Goal: Task Accomplishment & Management: Use online tool/utility

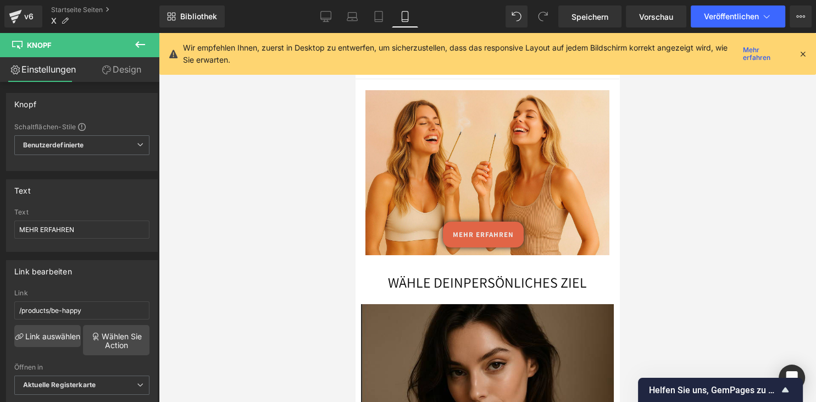
click at [502, 146] on div at bounding box center [487, 172] width 244 height 165
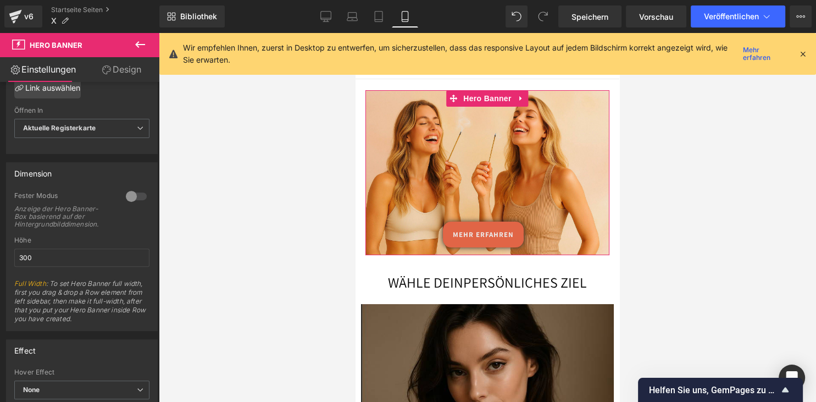
scroll to position [443, 0]
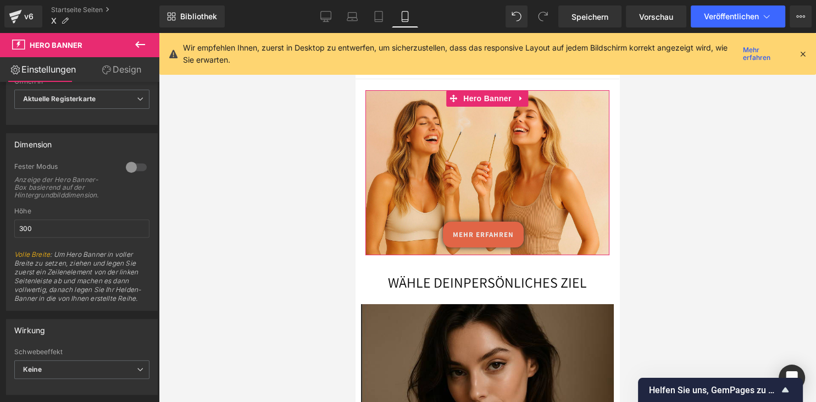
click at [119, 67] on link "Design" at bounding box center [122, 69] width 80 height 25
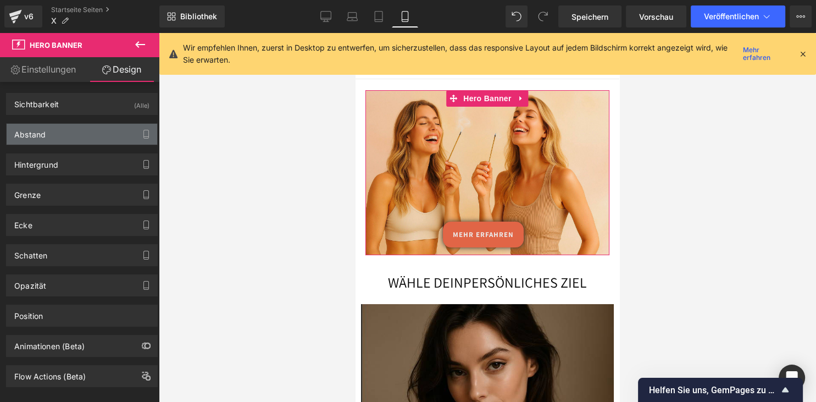
click at [86, 143] on div "Abstand" at bounding box center [82, 134] width 151 height 21
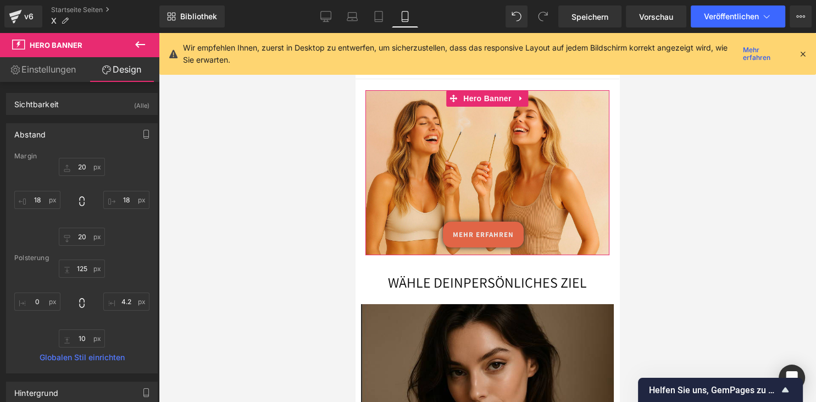
click at [90, 140] on div "Abstand" at bounding box center [82, 134] width 151 height 21
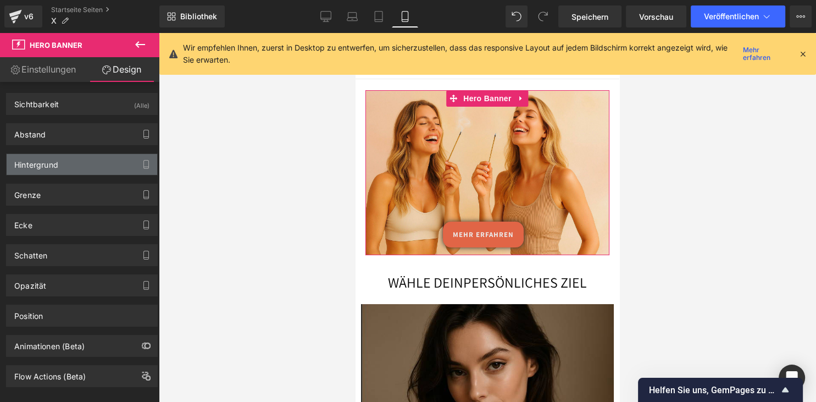
click at [86, 167] on div "Hintergrund" at bounding box center [82, 164] width 151 height 21
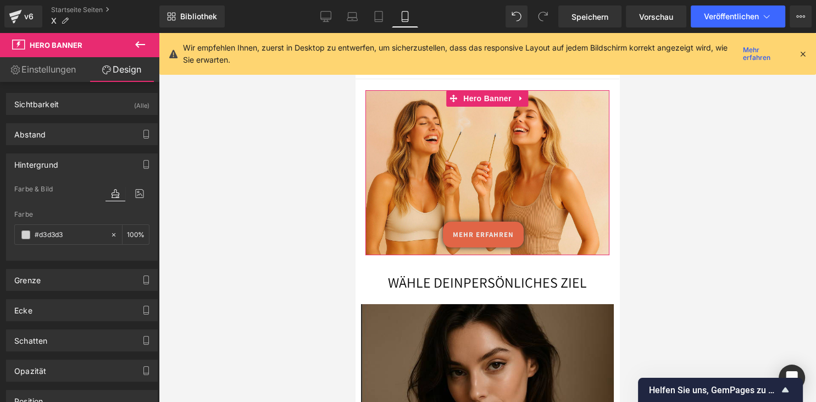
click at [86, 167] on div "Hintergrund" at bounding box center [82, 164] width 151 height 21
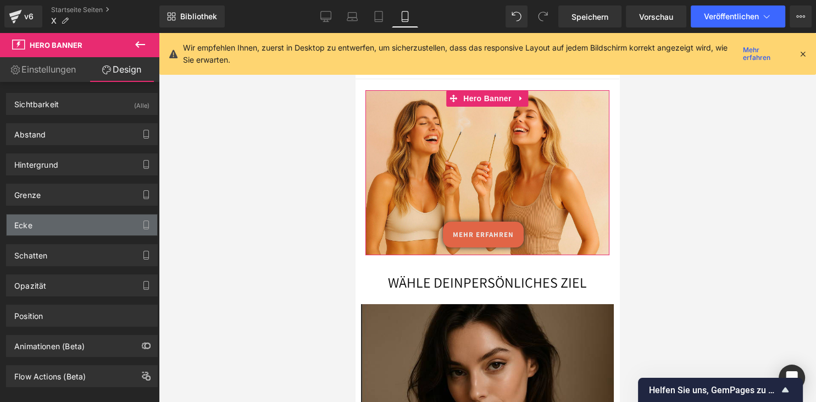
click at [81, 219] on div "Ecke" at bounding box center [82, 224] width 151 height 21
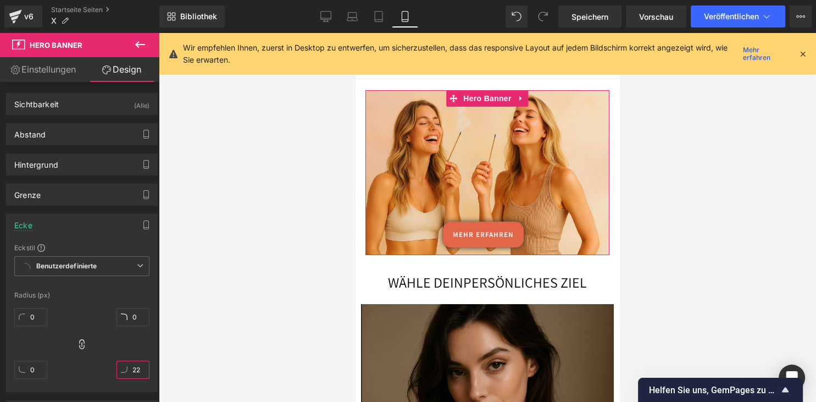
drag, startPoint x: 139, startPoint y: 371, endPoint x: 144, endPoint y: 346, distance: 25.2
click at [144, 360] on input "22" at bounding box center [132, 369] width 33 height 18
type input "0"
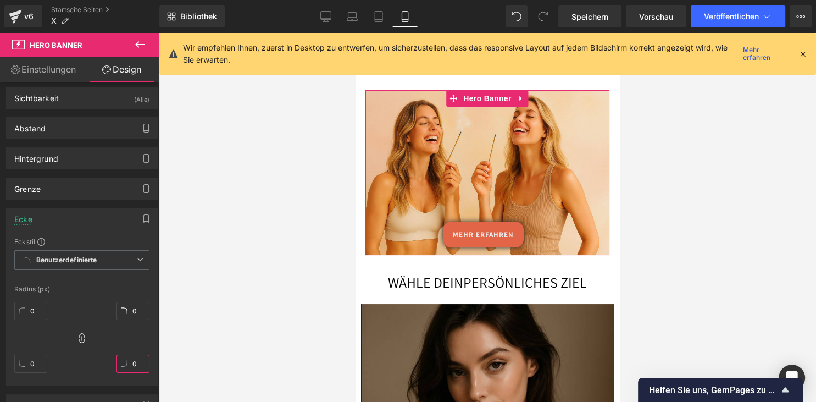
drag, startPoint x: 138, startPoint y: 369, endPoint x: 137, endPoint y: 409, distance: 40.1
click at [137, 373] on input "0" at bounding box center [132, 363] width 33 height 18
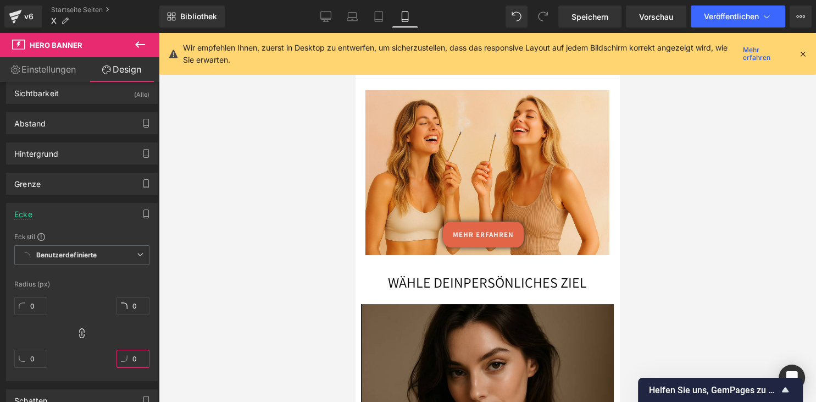
scroll to position [11, 0]
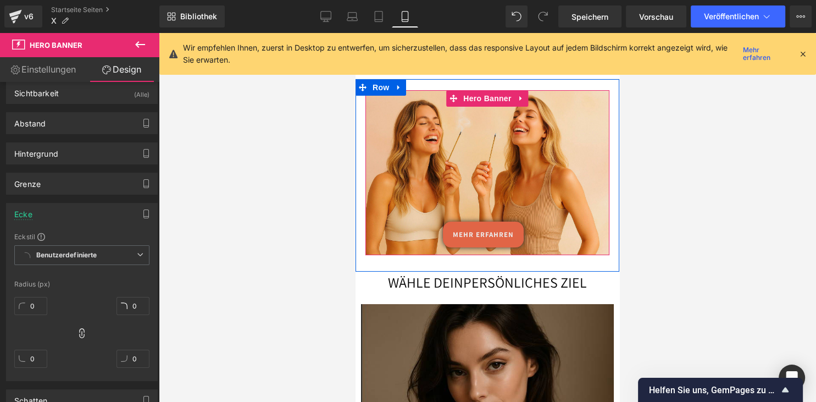
click at [505, 140] on div at bounding box center [487, 172] width 244 height 165
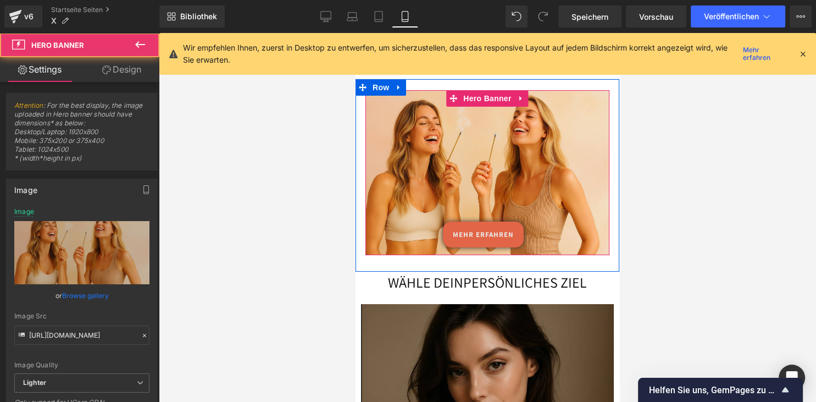
scroll to position [443, 0]
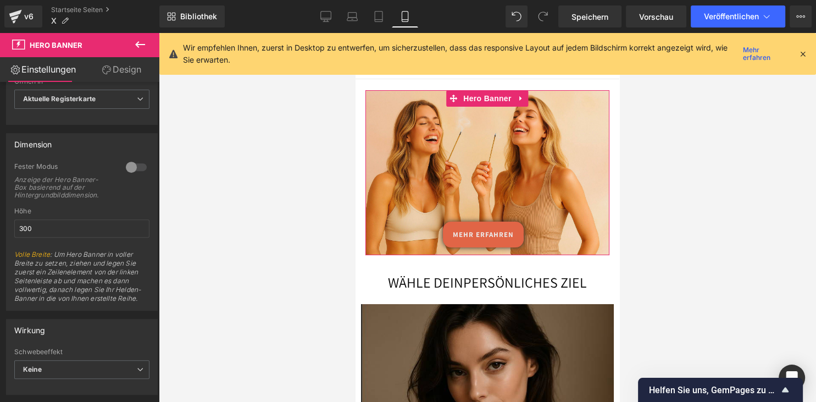
click at [127, 65] on link "Design" at bounding box center [122, 69] width 80 height 25
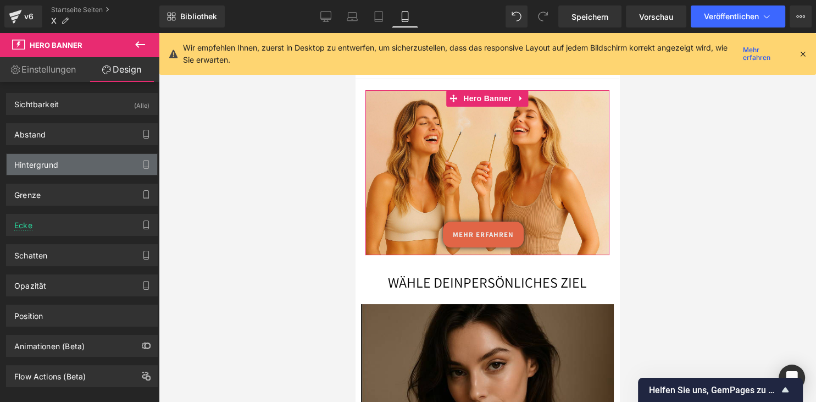
click at [91, 159] on div "Hintergrund" at bounding box center [82, 164] width 151 height 21
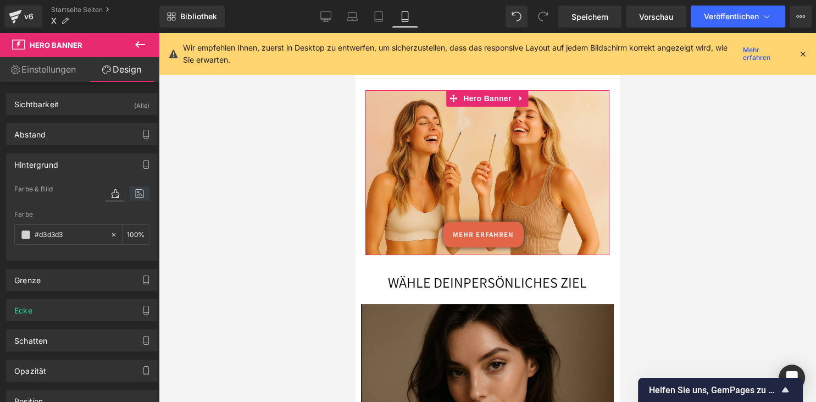
click at [139, 195] on icon at bounding box center [140, 193] width 20 height 14
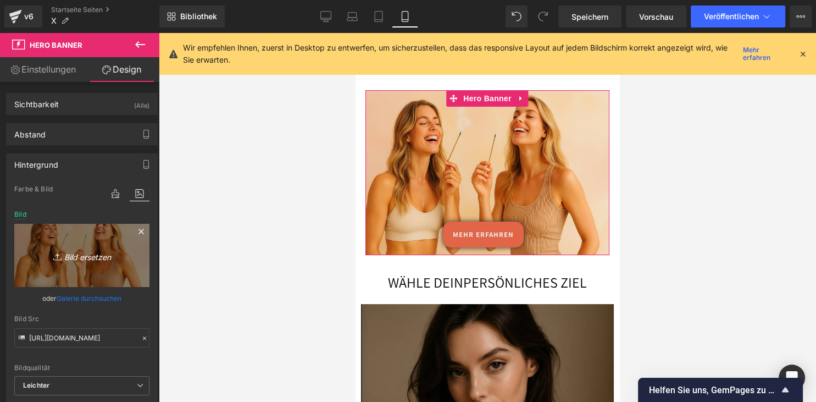
click at [76, 242] on link "Bild ersetzen" at bounding box center [81, 255] width 135 height 63
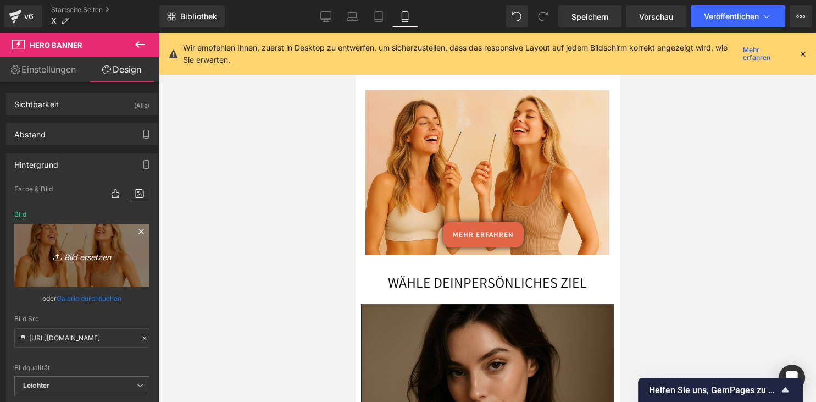
type input "C:\fakepath\unnamed.png"
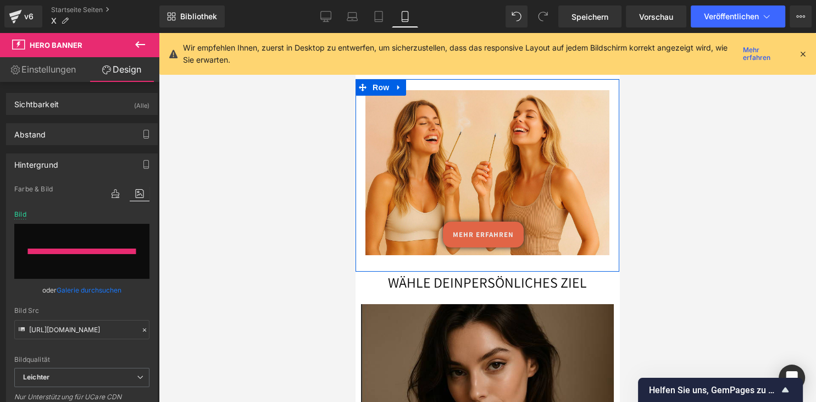
type input "https://ucarecdn.com/0f48c144-e73e-47ff-9cf9-f6865af3dd11/-/format/auto/-/previ…"
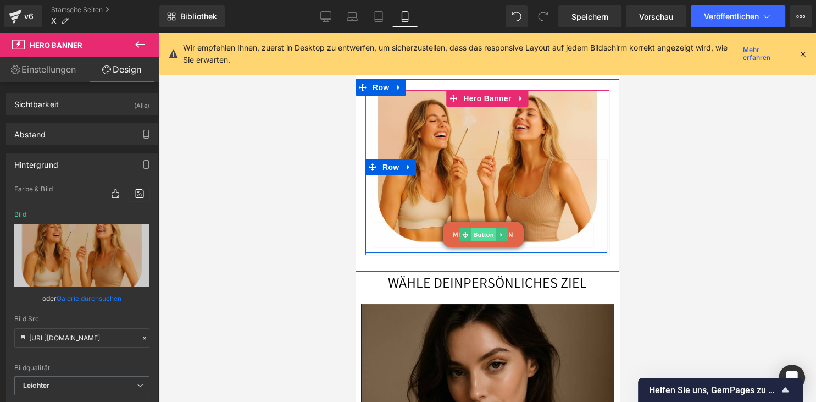
click at [479, 234] on span "Button" at bounding box center [483, 234] width 25 height 13
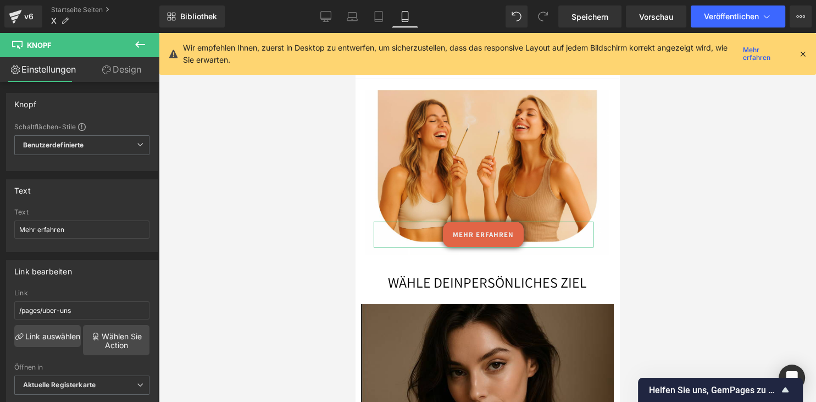
click at [127, 73] on link "Design" at bounding box center [122, 69] width 80 height 25
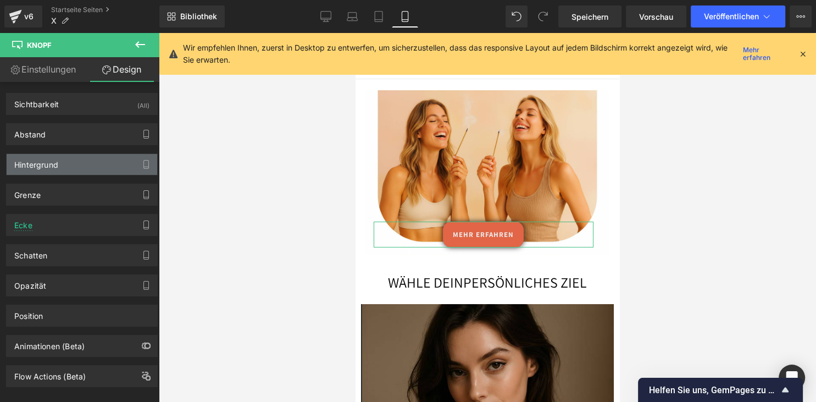
click at [79, 164] on div "Hintergrund" at bounding box center [82, 164] width 151 height 21
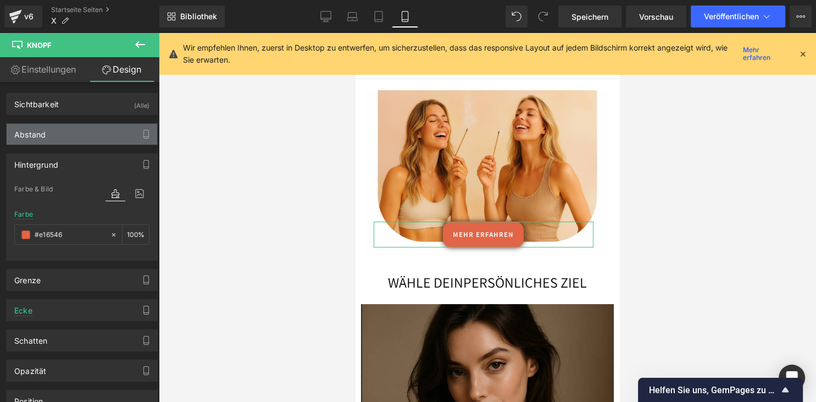
click at [106, 129] on div "Abstand" at bounding box center [82, 134] width 151 height 21
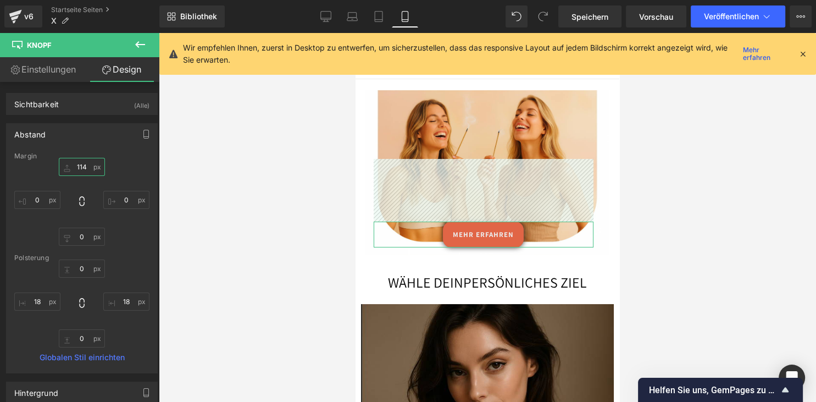
drag, startPoint x: 87, startPoint y: 170, endPoint x: 87, endPoint y: 162, distance: 8.8
click at [87, 162] on input "114" at bounding box center [82, 167] width 46 height 18
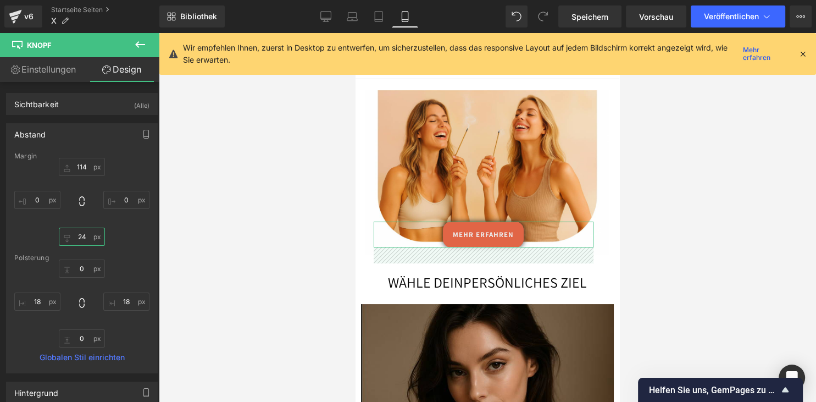
type input "21"
drag, startPoint x: 78, startPoint y: 241, endPoint x: 73, endPoint y: 247, distance: 8.6
click at [73, 246] on input "21" at bounding box center [82, 237] width 46 height 18
click at [89, 238] on input "21" at bounding box center [82, 237] width 46 height 18
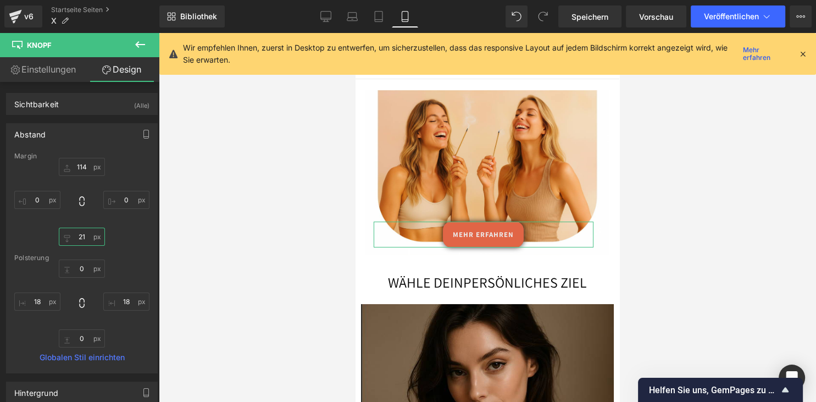
click at [89, 238] on input "21" at bounding box center [82, 237] width 46 height 18
type input "33"
drag, startPoint x: 80, startPoint y: 272, endPoint x: 80, endPoint y: 254, distance: 18.1
click at [80, 259] on input "33" at bounding box center [82, 268] width 46 height 18
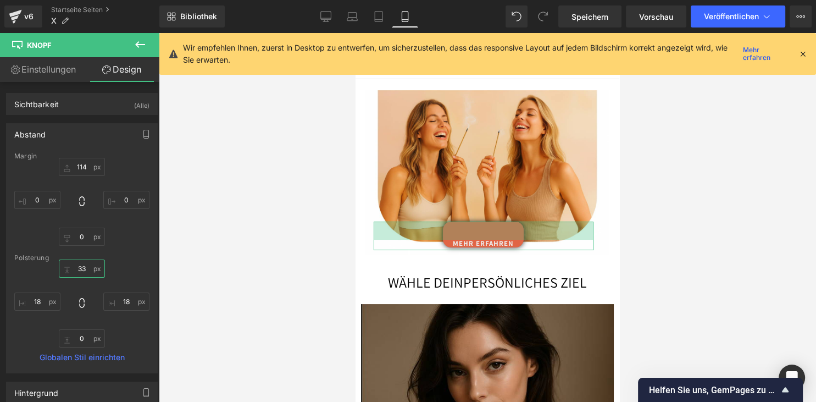
click at [89, 267] on input "33" at bounding box center [82, 268] width 46 height 18
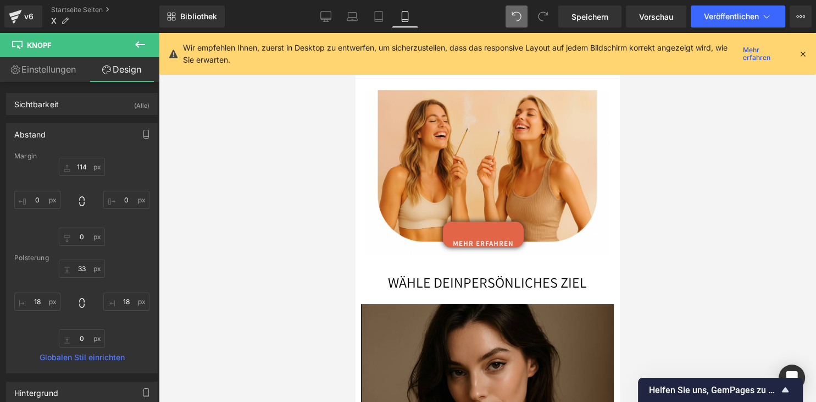
click at [513, 18] on icon at bounding box center [517, 17] width 10 height 10
type input "114"
type input "0"
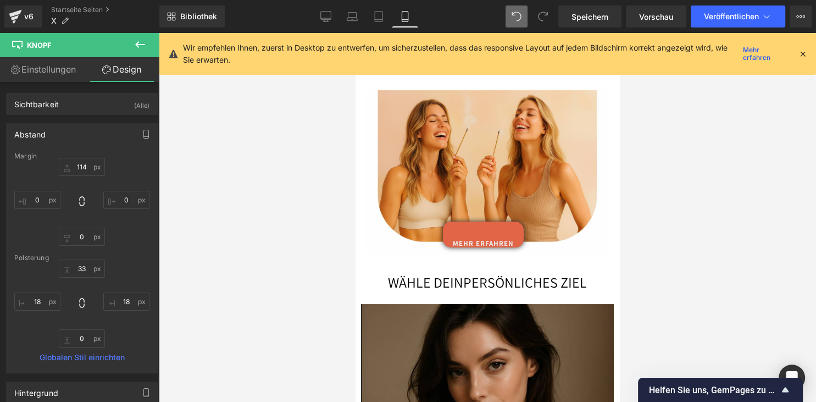
type input "0"
type input "18"
type input "0"
type input "18"
type input "100"
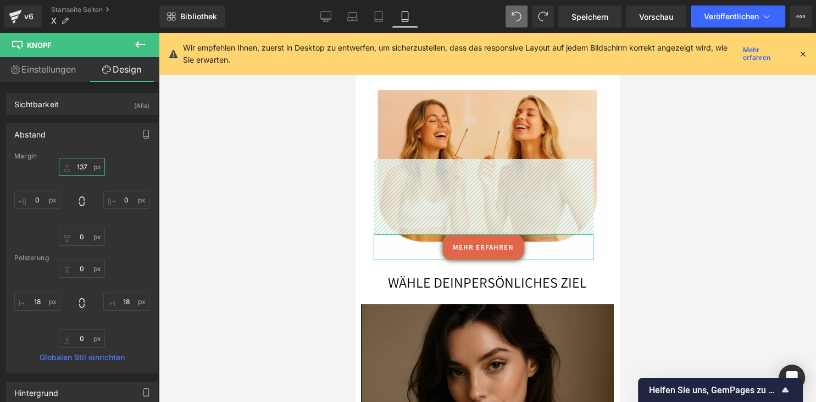
click at [79, 167] on input "137" at bounding box center [82, 167] width 46 height 18
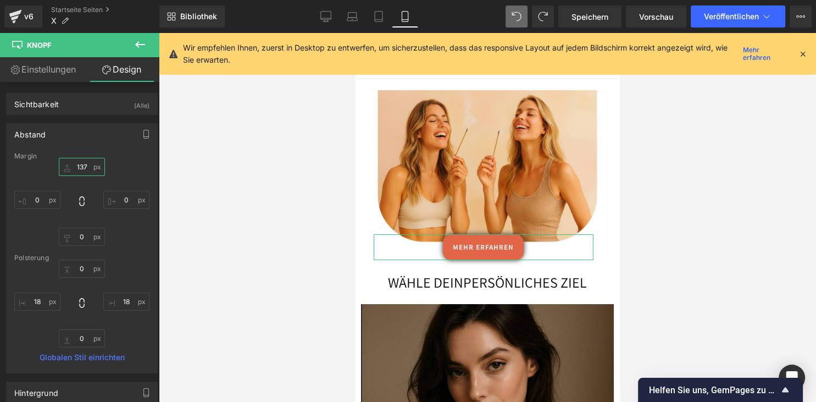
click at [90, 164] on input "137" at bounding box center [82, 167] width 46 height 18
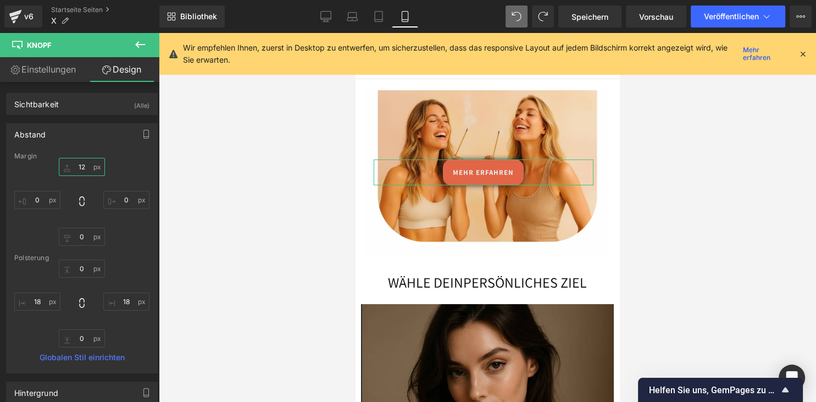
type input "125"
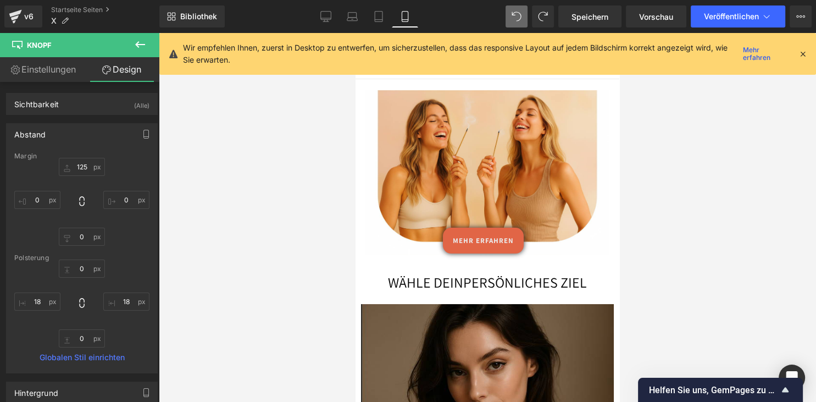
click at [708, 207] on div at bounding box center [487, 217] width 657 height 369
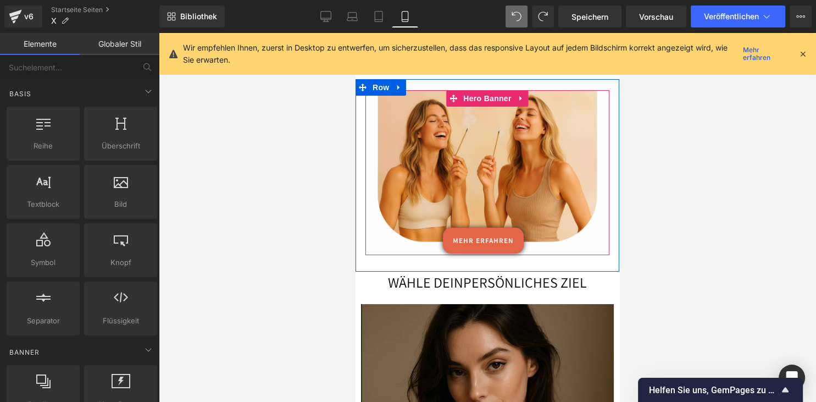
click at [541, 137] on div at bounding box center [487, 172] width 244 height 165
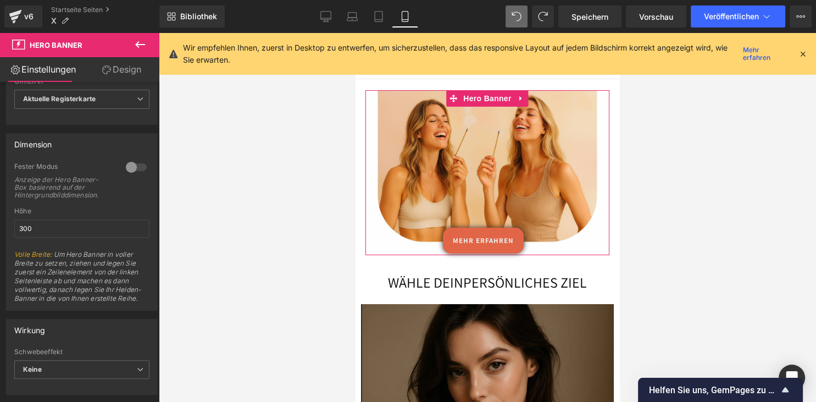
click at [122, 71] on link "Design" at bounding box center [122, 69] width 80 height 25
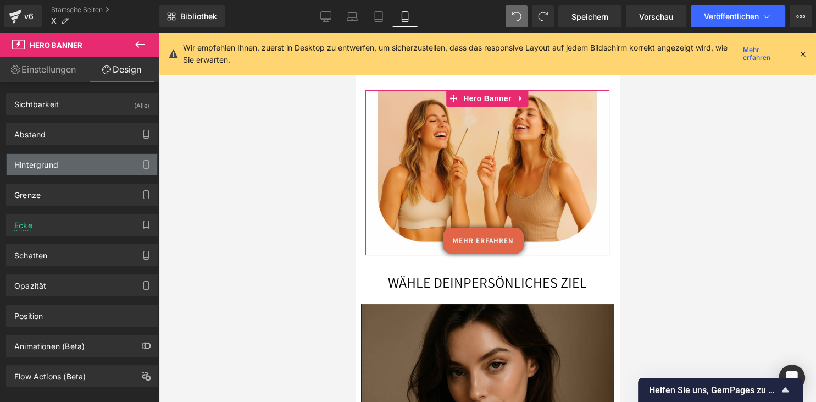
click at [88, 168] on div "Hintergrund" at bounding box center [82, 164] width 151 height 21
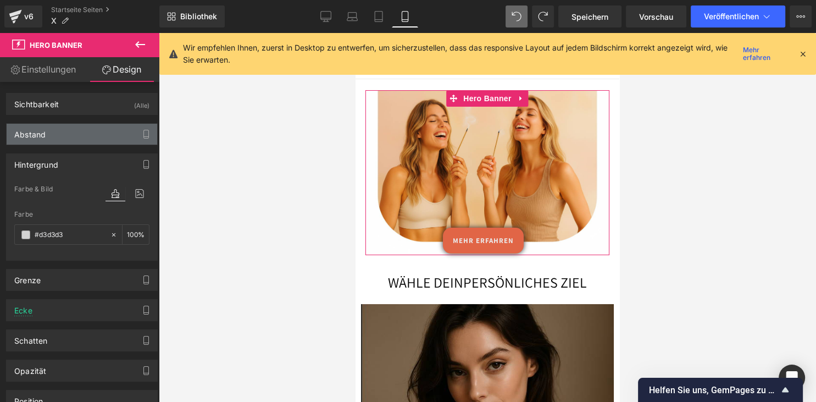
click at [108, 138] on div "Abstand" at bounding box center [82, 134] width 151 height 21
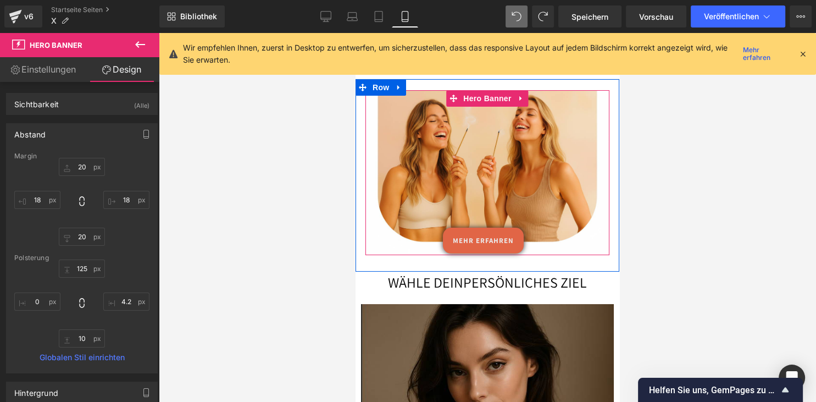
click at [491, 134] on div at bounding box center [487, 172] width 244 height 165
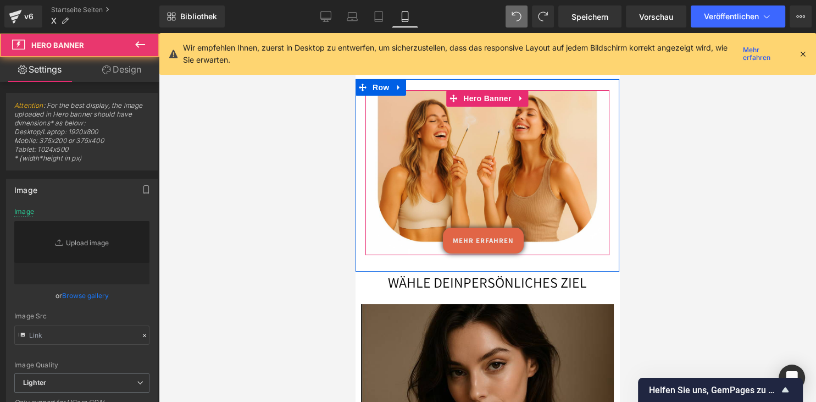
type input "https://ucarecdn.com/0f48c144-e73e-47ff-9cf9-f6865af3dd11/-/format/auto/-/previ…"
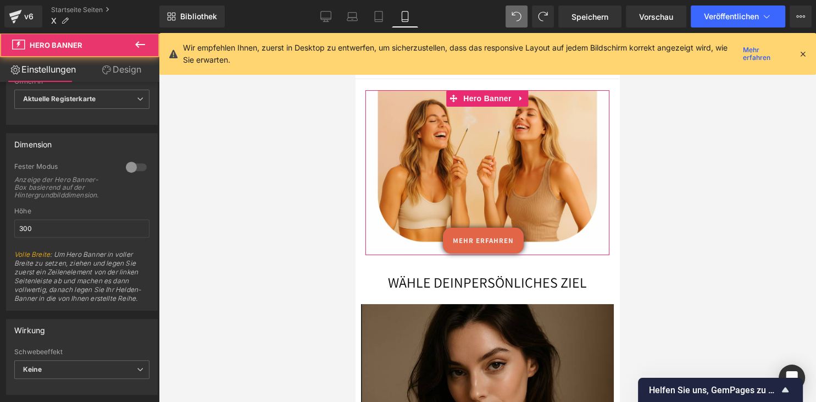
click at [121, 64] on link "Design" at bounding box center [122, 69] width 80 height 25
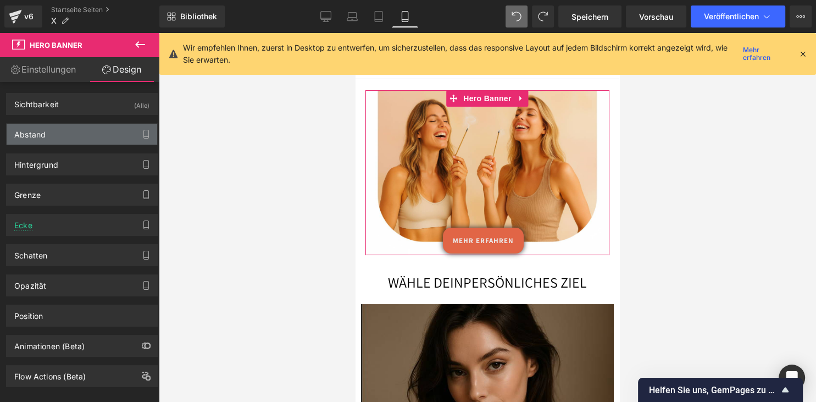
click at [92, 134] on div "Abstand" at bounding box center [82, 134] width 151 height 21
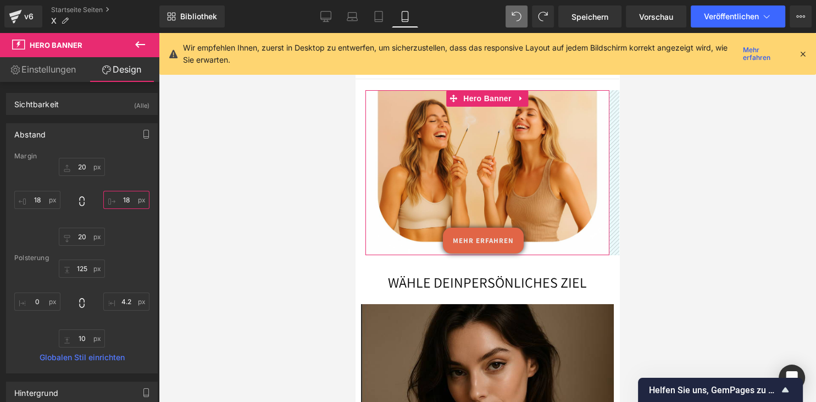
click at [122, 197] on input "18" at bounding box center [126, 200] width 46 height 18
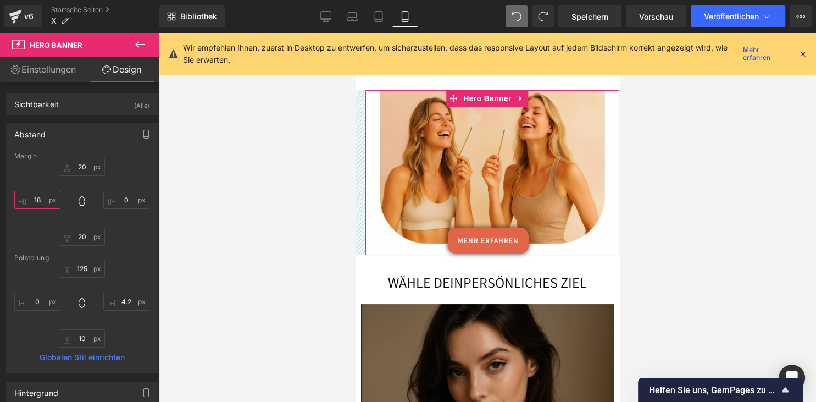
click at [41, 198] on input "18" at bounding box center [37, 200] width 46 height 18
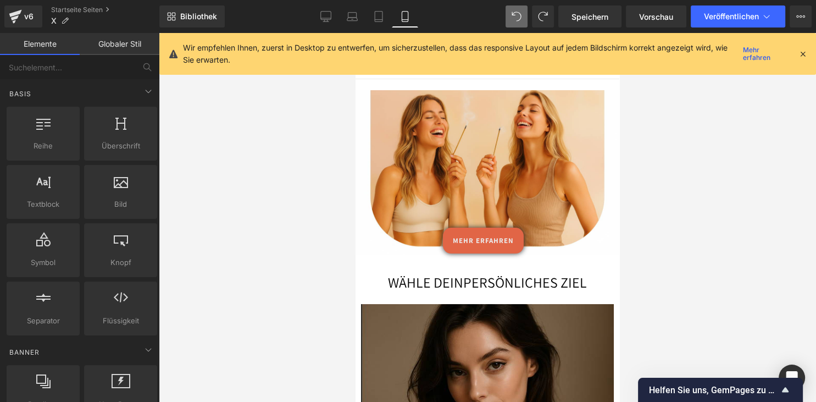
click at [684, 156] on div at bounding box center [487, 217] width 657 height 369
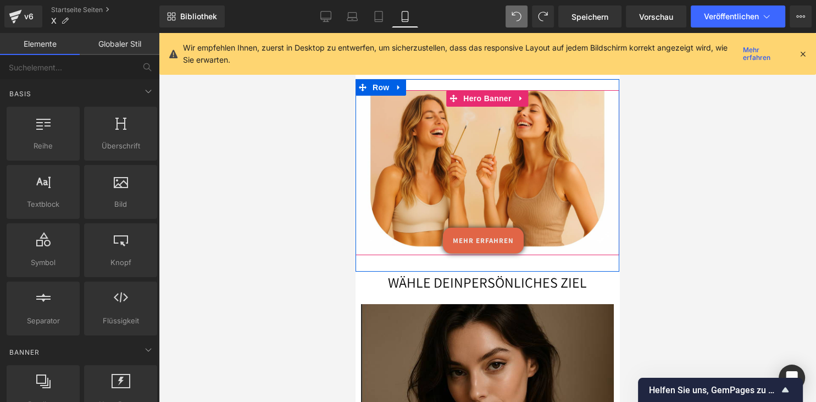
click at [568, 133] on div at bounding box center [488, 172] width 264 height 165
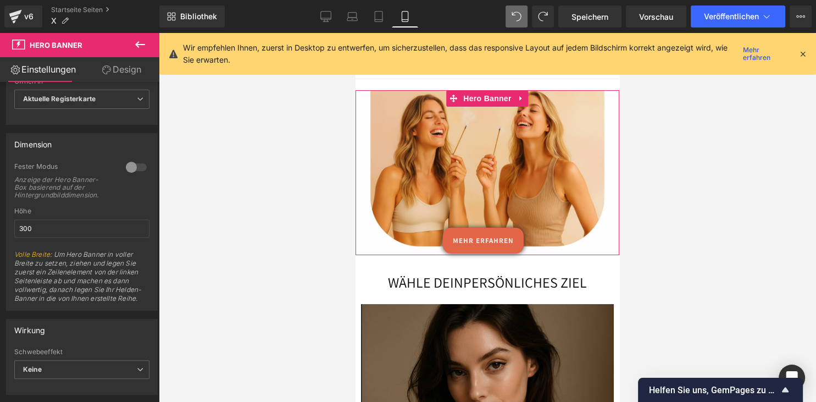
click at [109, 77] on link "Design" at bounding box center [122, 69] width 80 height 25
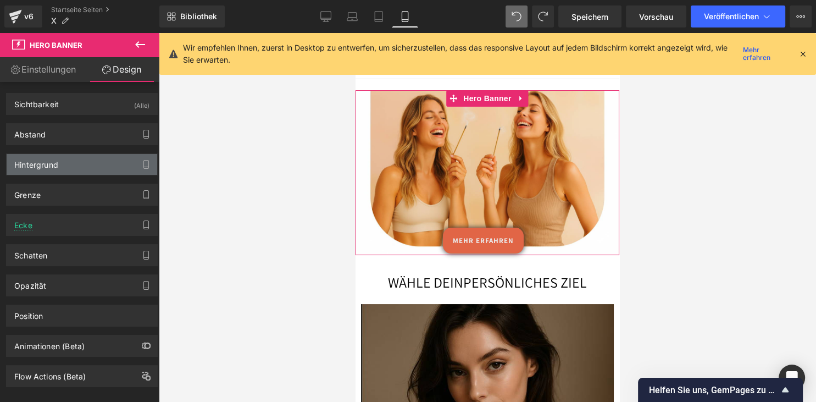
click at [67, 163] on div "Hintergrund" at bounding box center [82, 164] width 151 height 21
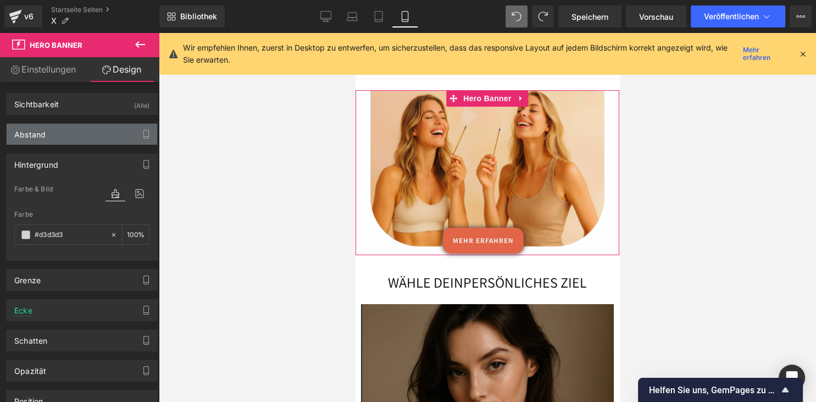
click at [80, 132] on div "Abstand" at bounding box center [82, 134] width 151 height 21
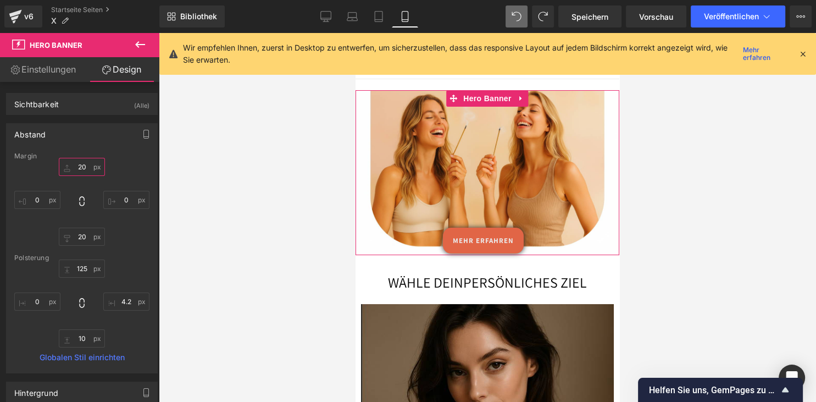
click at [77, 164] on input "20" at bounding box center [82, 167] width 46 height 18
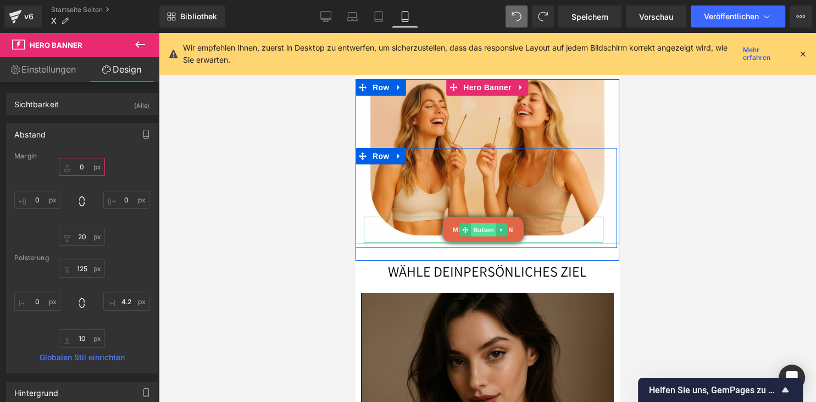
click at [492, 228] on span "Button" at bounding box center [483, 229] width 25 height 13
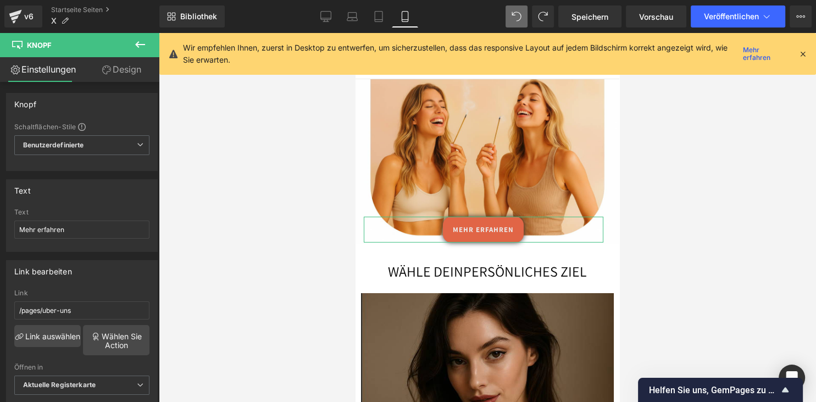
click at [123, 75] on link "Design" at bounding box center [122, 69] width 80 height 25
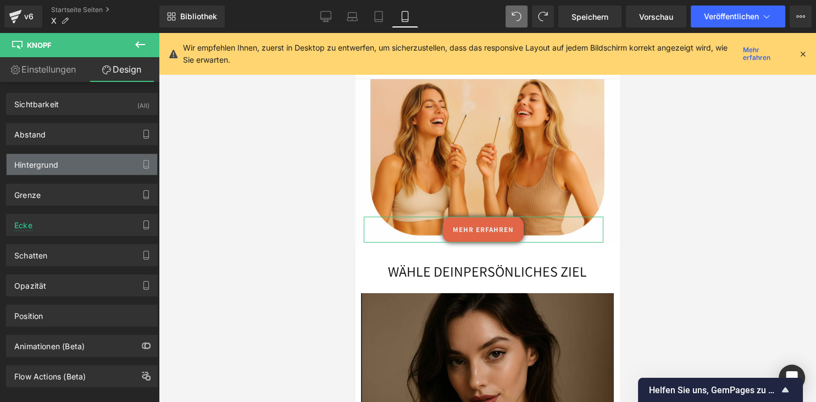
click at [80, 160] on div "Hintergrund" at bounding box center [82, 164] width 151 height 21
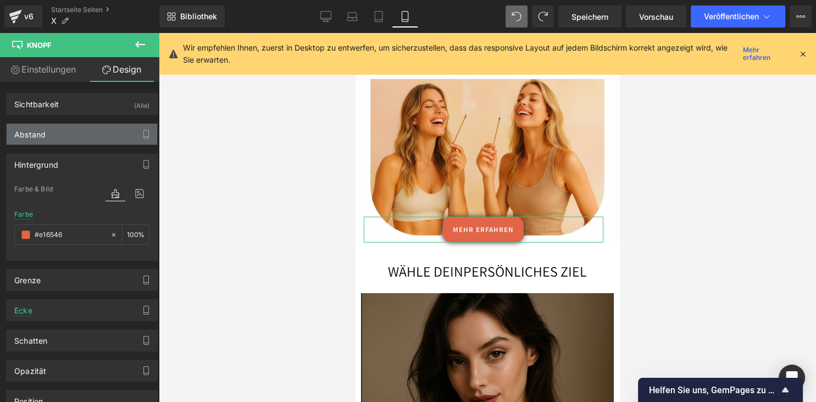
click at [80, 137] on div "Abstand" at bounding box center [82, 134] width 151 height 21
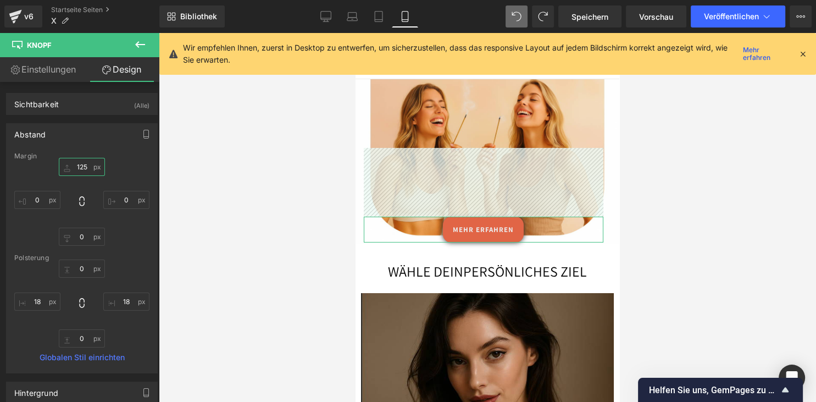
click at [80, 168] on input "125" at bounding box center [82, 167] width 46 height 18
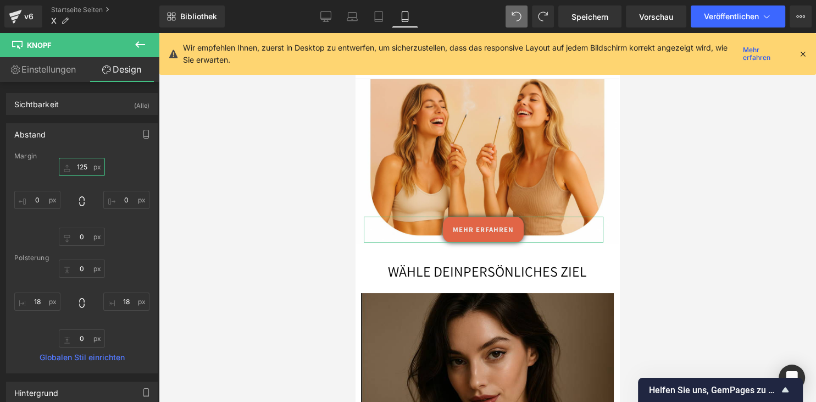
click at [86, 168] on input "125" at bounding box center [82, 167] width 46 height 18
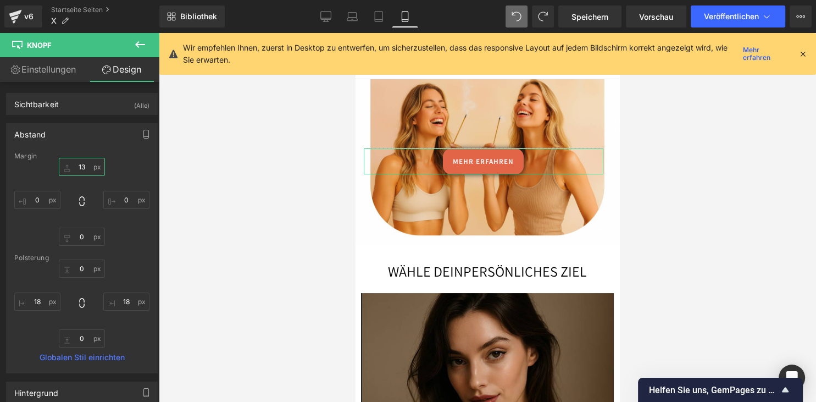
type input "130"
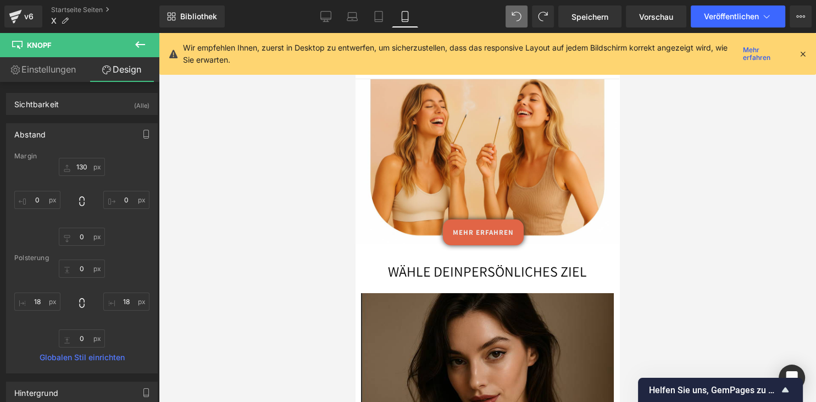
click at [752, 182] on div at bounding box center [487, 217] width 657 height 369
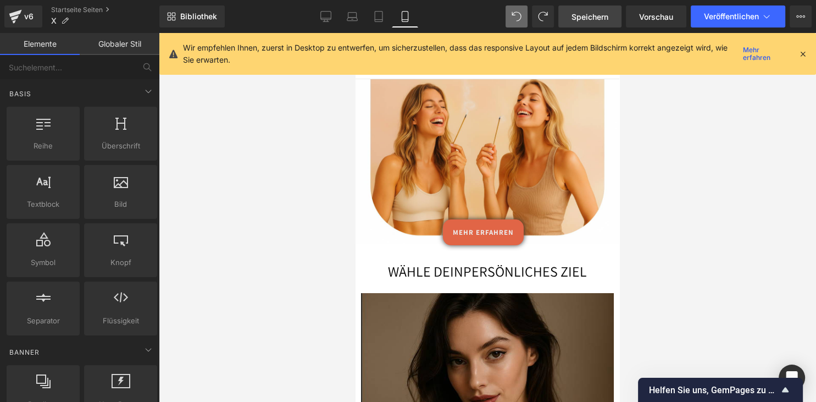
click at [600, 18] on span "Speichern" at bounding box center [590, 17] width 37 height 12
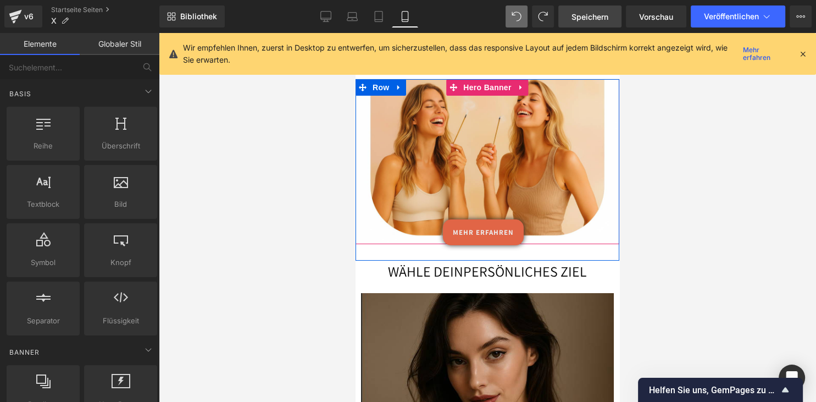
click at [495, 126] on div at bounding box center [488, 161] width 264 height 165
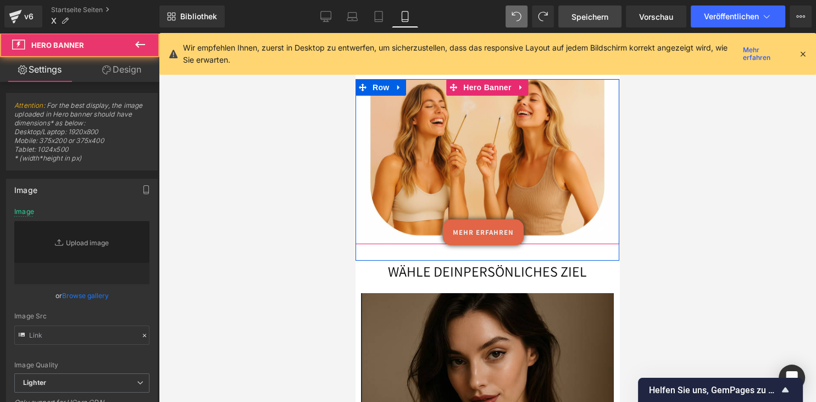
type input "https://ucarecdn.com/0f48c144-e73e-47ff-9cf9-f6865af3dd11/-/format/auto/-/previ…"
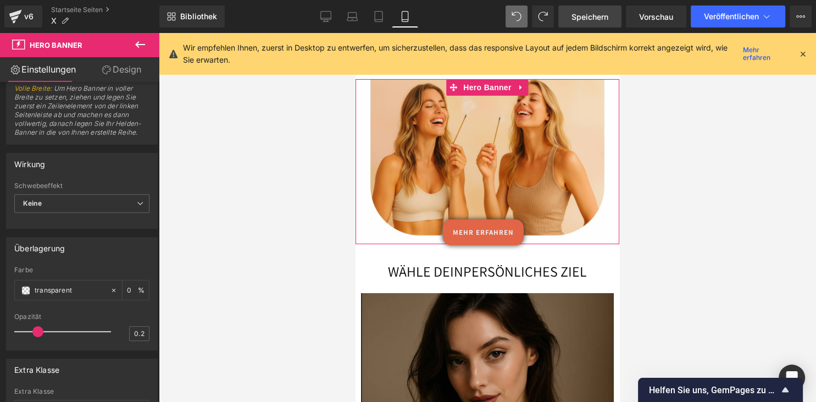
scroll to position [387, 0]
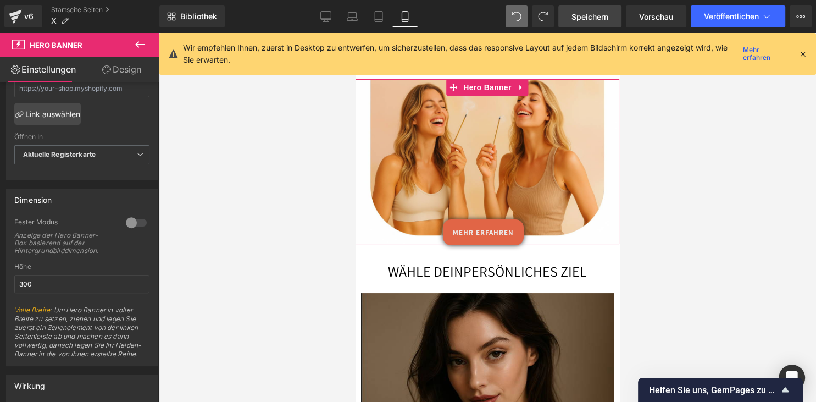
click at [122, 69] on link "Design" at bounding box center [122, 69] width 80 height 25
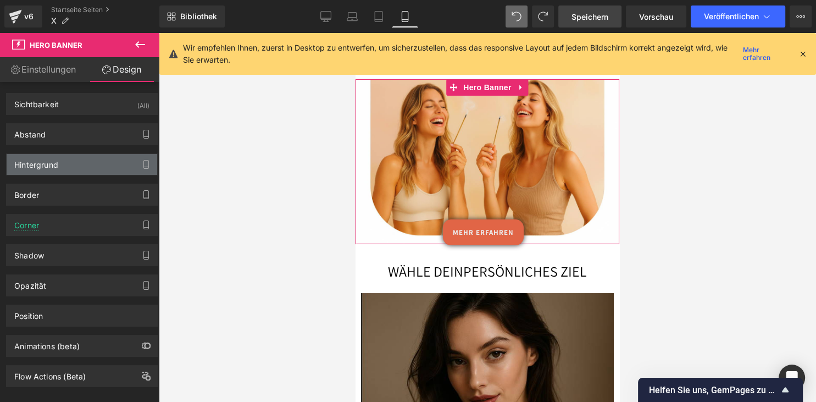
type input "https://ucarecdn.com/0f48c144-e73e-47ff-9cf9-f6865af3dd11/-/format/auto/-/previ…"
click at [85, 168] on div "Hintergrund" at bounding box center [82, 164] width 151 height 21
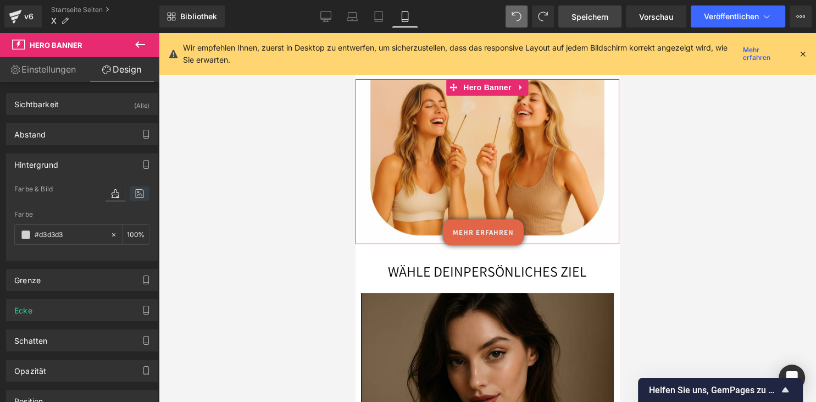
click at [142, 191] on icon at bounding box center [140, 193] width 20 height 14
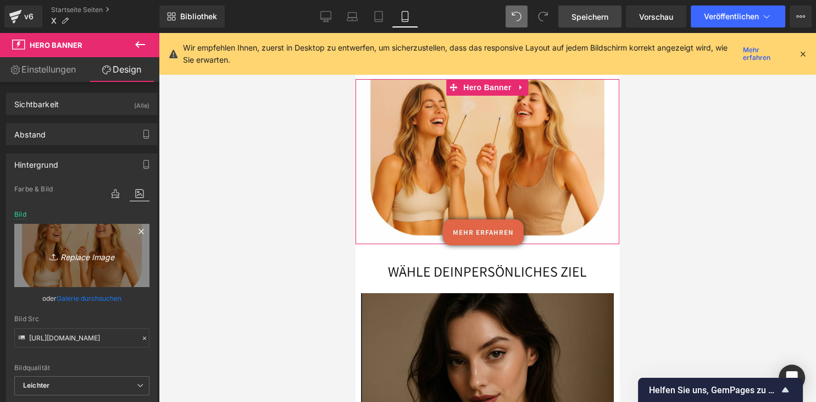
click at [96, 242] on link "Replace Image" at bounding box center [81, 255] width 135 height 63
click at [119, 252] on icon "Bild ersetzen" at bounding box center [82, 255] width 88 height 14
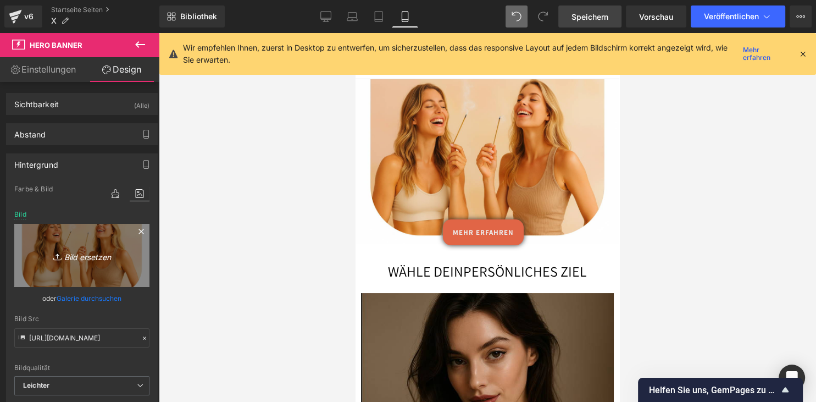
type input "C:\fakepath\ChatGPT Image 5. Okt. 2025, 05_27_57.png"
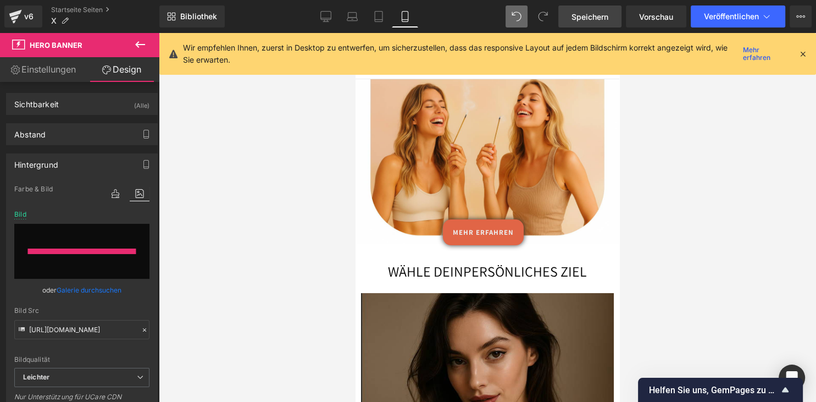
type input "https://ucarecdn.com/c889e481-62fa-4153-9a83-a662b6c9f7dc/-/format/auto/-/previ…"
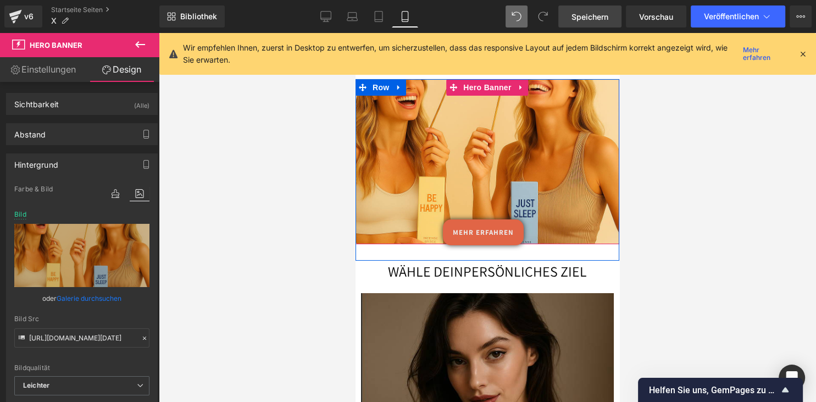
click at [509, 127] on div at bounding box center [488, 161] width 264 height 165
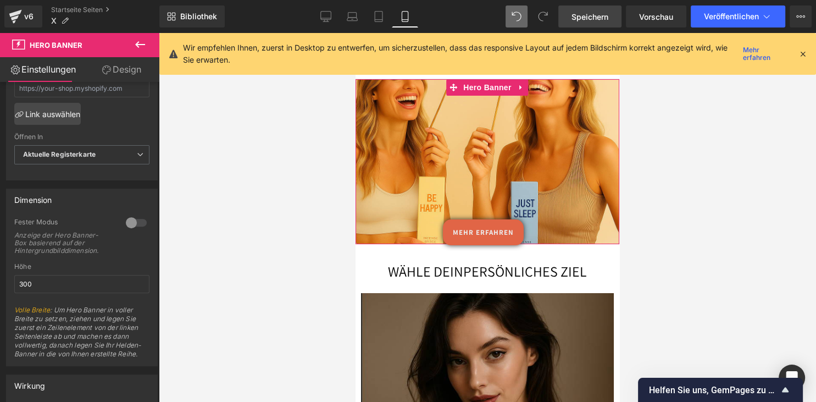
click at [113, 66] on link "Design" at bounding box center [122, 69] width 80 height 25
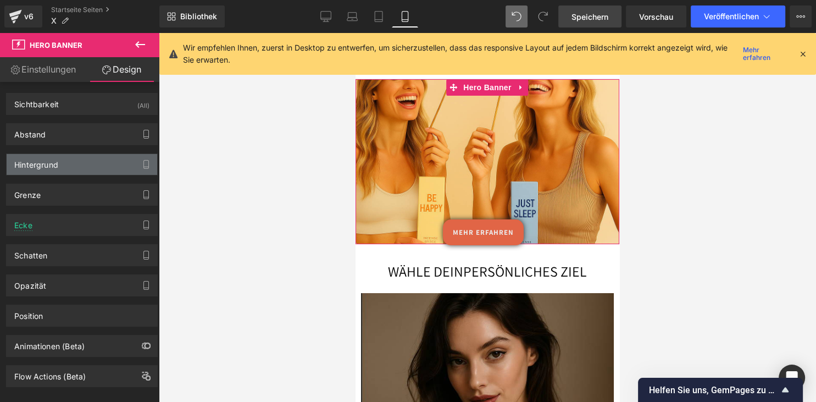
type input "0"
type input "20"
type input "0"
type input "125"
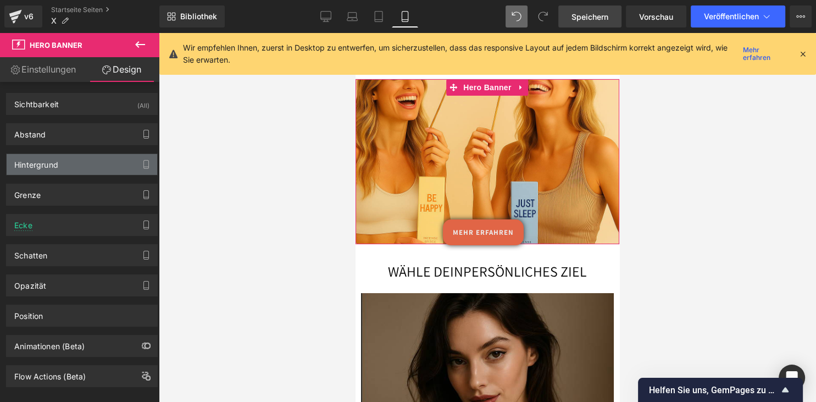
type input "4.2"
type input "10"
type input "0"
type input "#d3d3d3"
type input "100"
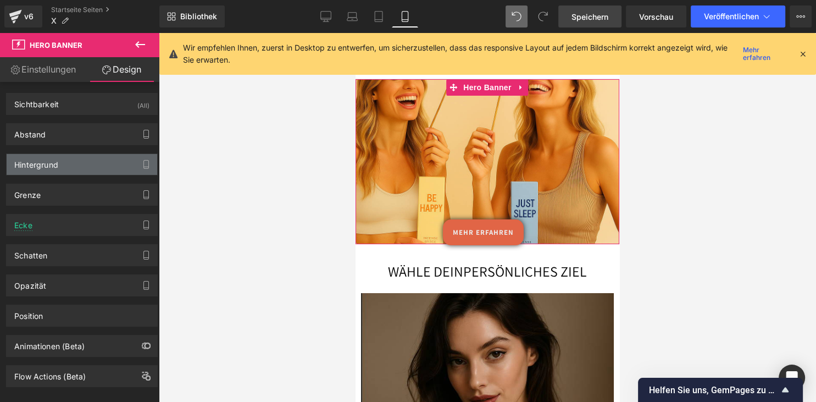
click at [81, 162] on div "Hintergrund" at bounding box center [82, 164] width 151 height 21
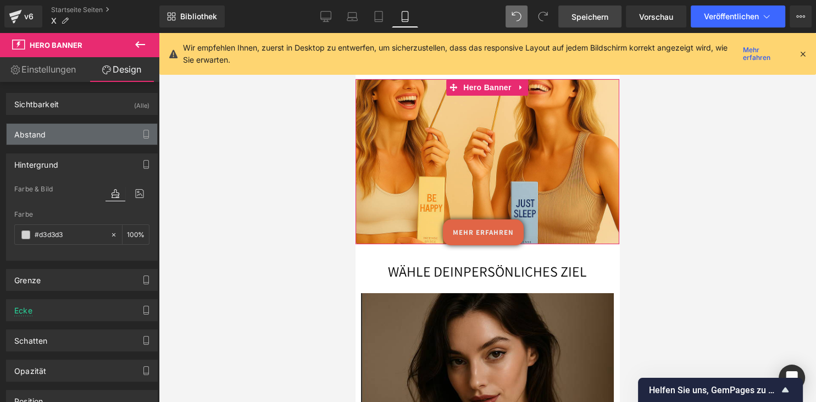
click at [126, 135] on div "Abstand" at bounding box center [82, 134] width 151 height 21
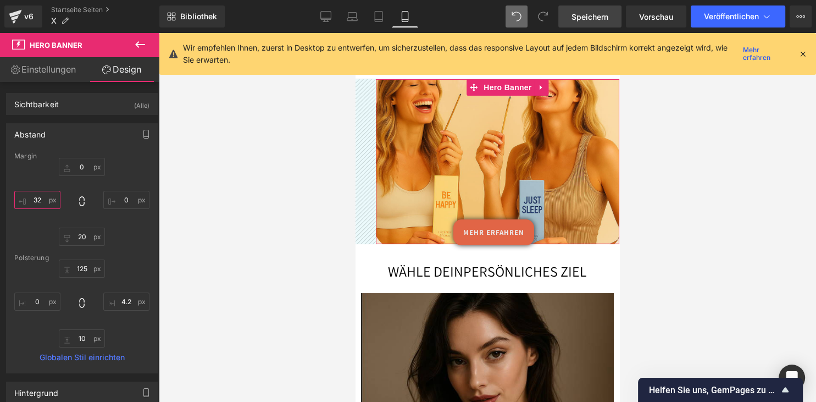
type input "31"
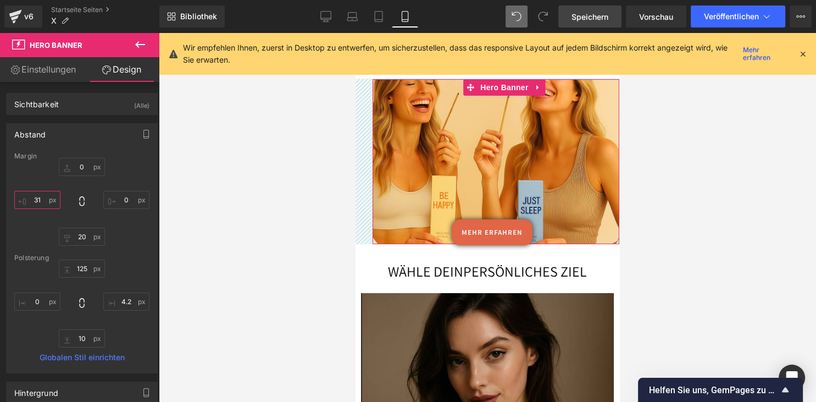
drag, startPoint x: 35, startPoint y: 201, endPoint x: 41, endPoint y: 184, distance: 18.1
click at [41, 191] on input "31" at bounding box center [37, 200] width 46 height 18
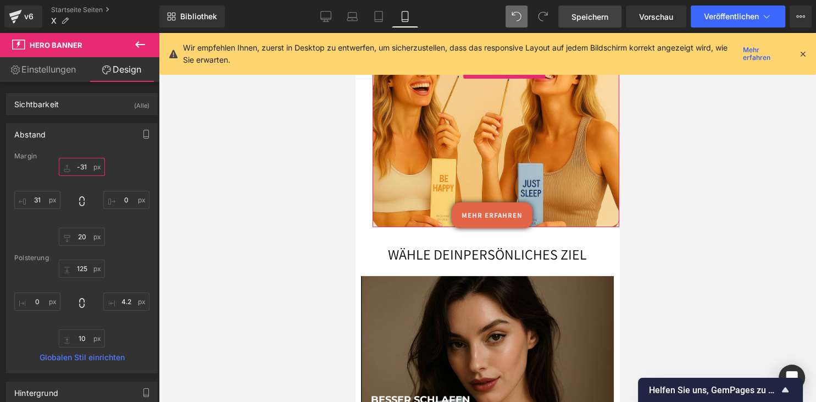
type input "-28"
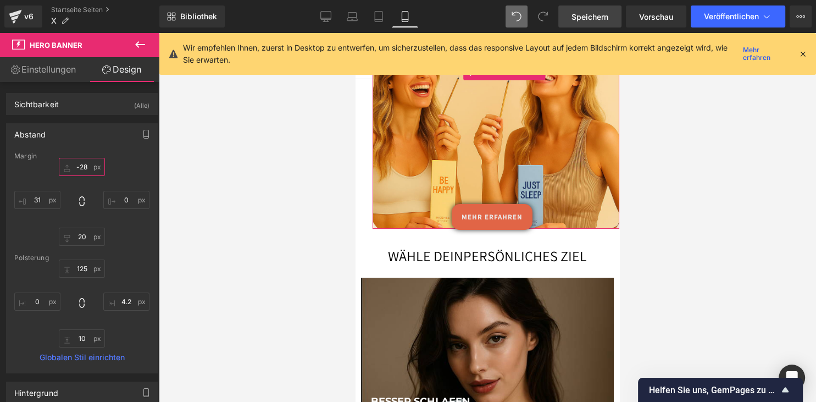
click at [82, 165] on input "-28" at bounding box center [82, 167] width 46 height 18
click at [798, 53] on icon at bounding box center [803, 54] width 10 height 10
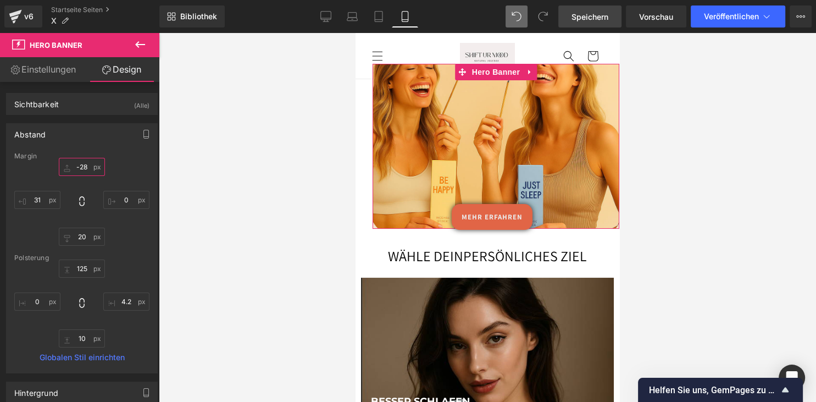
click at [88, 167] on input "-28" at bounding box center [82, 167] width 46 height 18
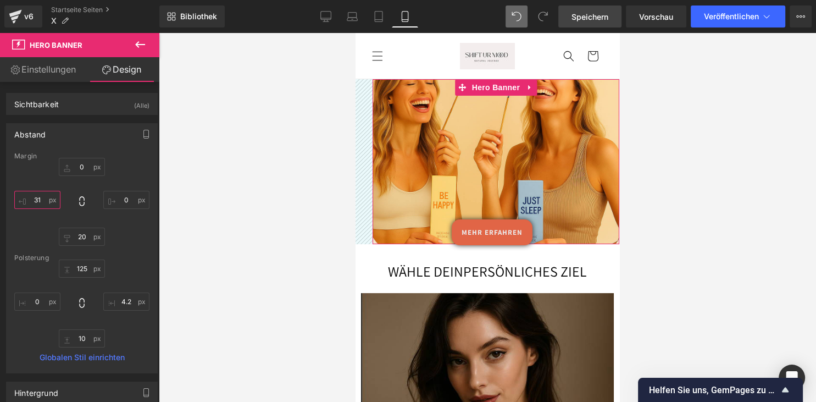
click at [47, 202] on input "31" at bounding box center [37, 200] width 46 height 18
click at [45, 200] on input "31" at bounding box center [37, 200] width 46 height 18
type input "3"
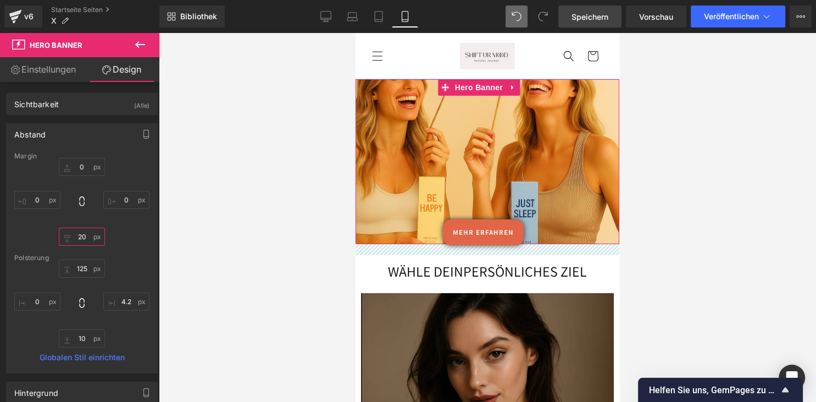
click at [92, 238] on input "20" at bounding box center [82, 237] width 46 height 18
click at [91, 238] on input "20" at bounding box center [82, 237] width 46 height 18
type input "2"
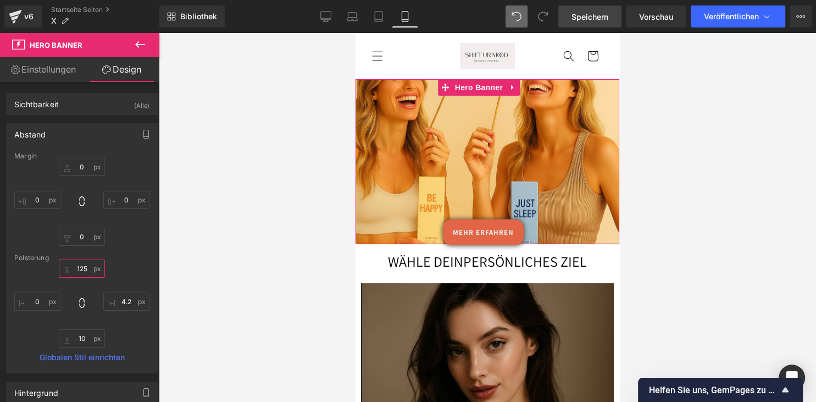
click at [89, 264] on input "125" at bounding box center [82, 268] width 46 height 18
click at [96, 267] on input "125" at bounding box center [82, 268] width 46 height 18
type input "1"
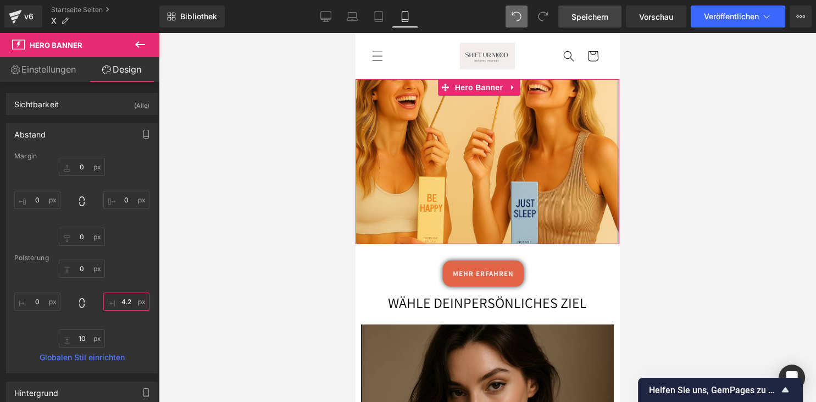
drag, startPoint x: 129, startPoint y: 301, endPoint x: 140, endPoint y: 301, distance: 11.0
click at [140, 301] on input "4.2" at bounding box center [126, 301] width 46 height 18
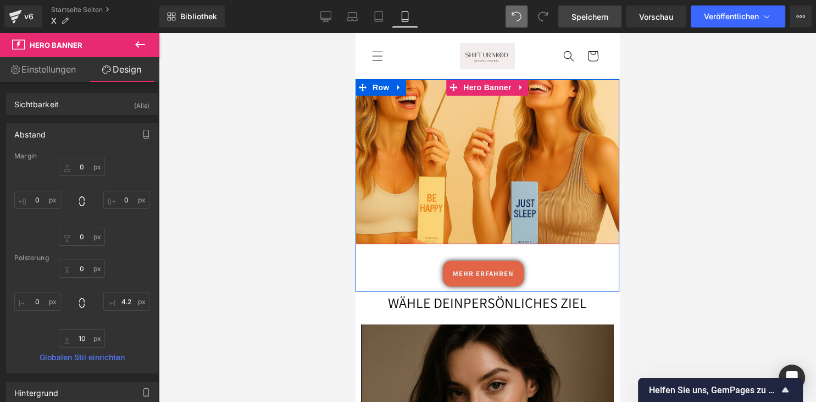
click at [479, 148] on div at bounding box center [488, 161] width 264 height 165
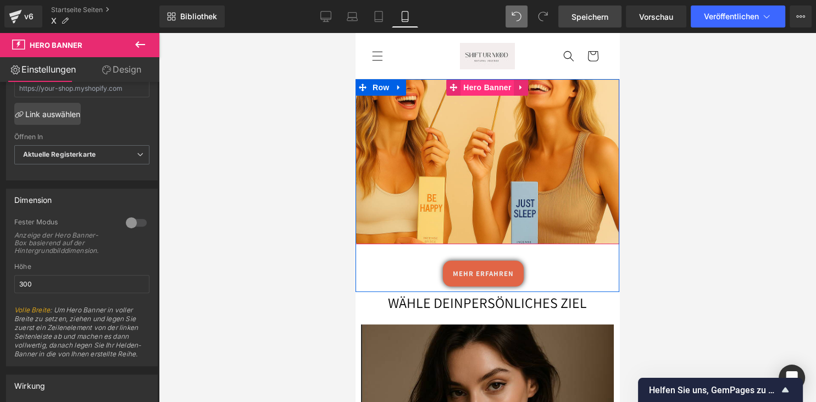
click at [475, 88] on span "Hero Banner" at bounding box center [486, 87] width 53 height 16
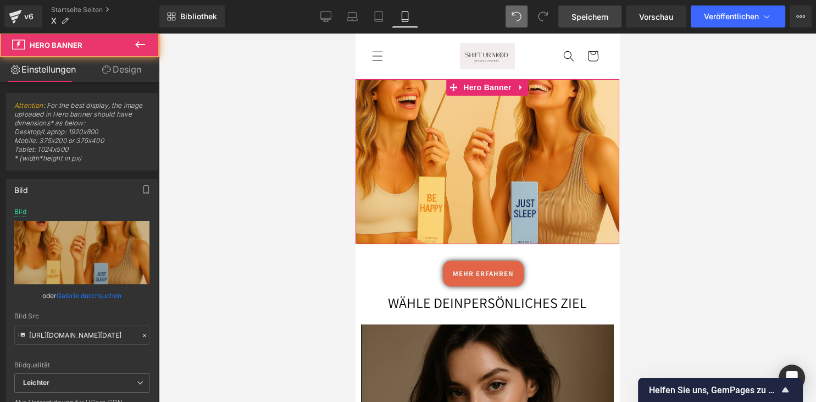
click at [135, 75] on link "Design" at bounding box center [122, 69] width 80 height 25
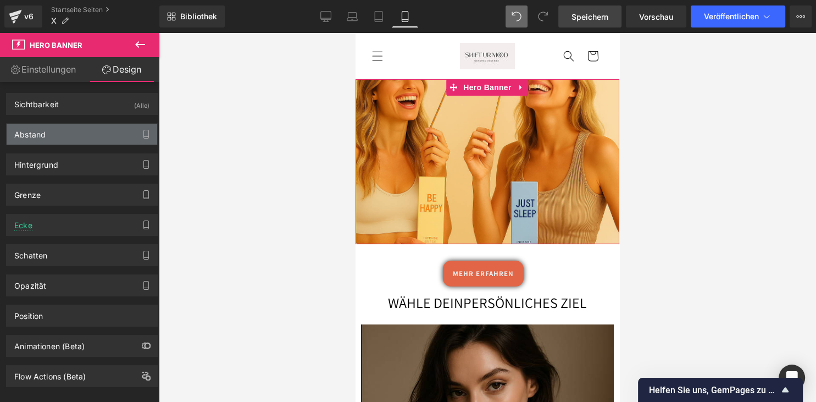
click at [107, 136] on div "Abstand" at bounding box center [82, 134] width 151 height 21
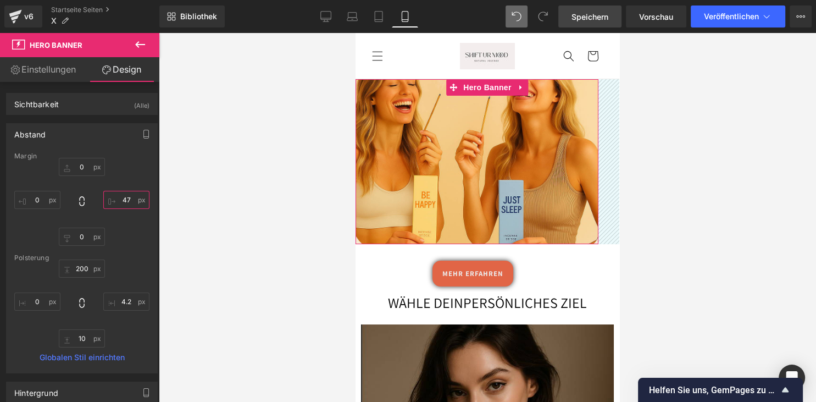
type input "49"
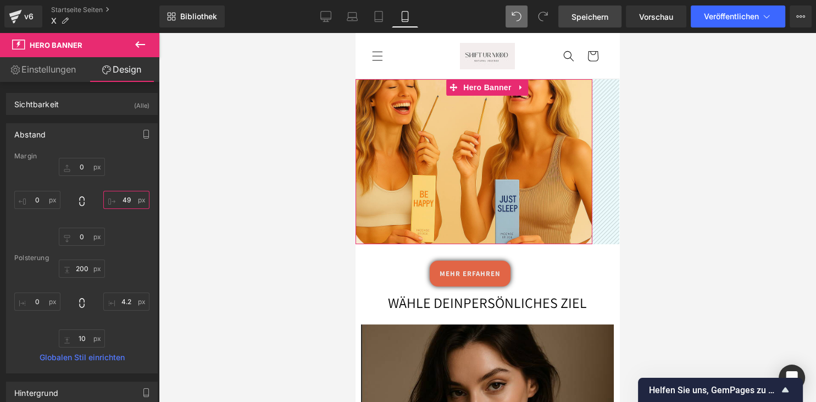
drag, startPoint x: 118, startPoint y: 199, endPoint x: 116, endPoint y: 173, distance: 27.0
click at [116, 191] on input "49" at bounding box center [126, 200] width 46 height 18
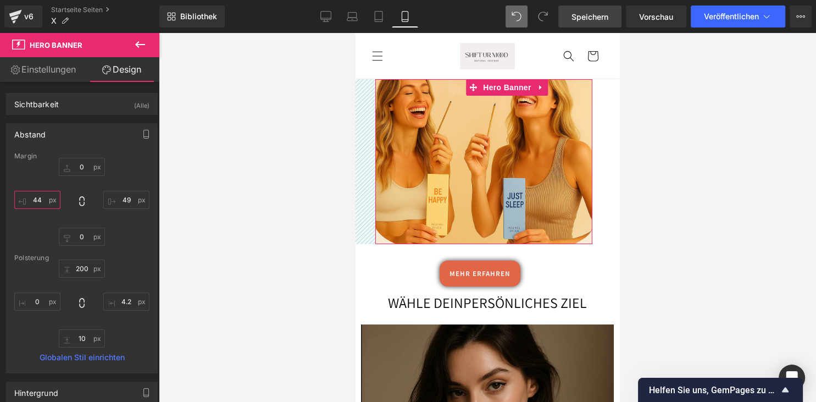
type input "44"
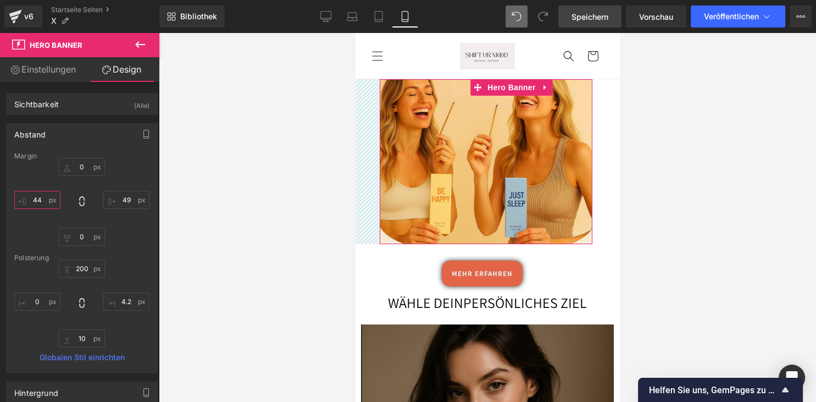
drag, startPoint x: 45, startPoint y: 201, endPoint x: 45, endPoint y: 177, distance: 24.2
click at [45, 191] on input "44" at bounding box center [37, 200] width 46 height 18
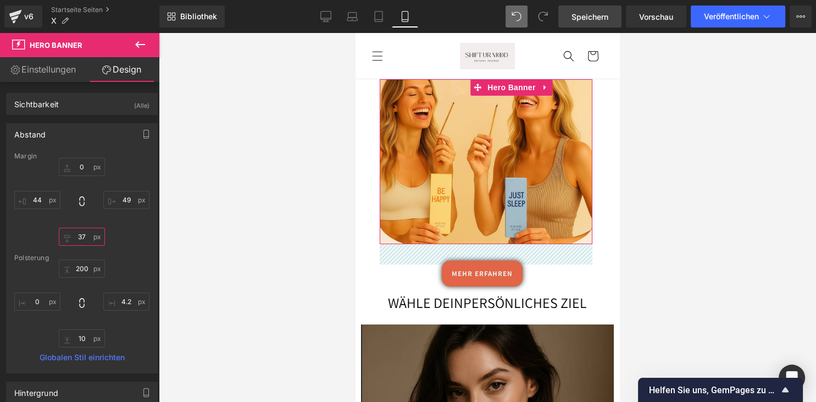
drag, startPoint x: 85, startPoint y: 236, endPoint x: 85, endPoint y: 215, distance: 20.3
click at [85, 228] on input "37" at bounding box center [82, 237] width 46 height 18
type input "-56"
drag, startPoint x: 82, startPoint y: 230, endPoint x: 74, endPoint y: 281, distance: 51.9
click at [74, 246] on input "-56" at bounding box center [82, 237] width 46 height 18
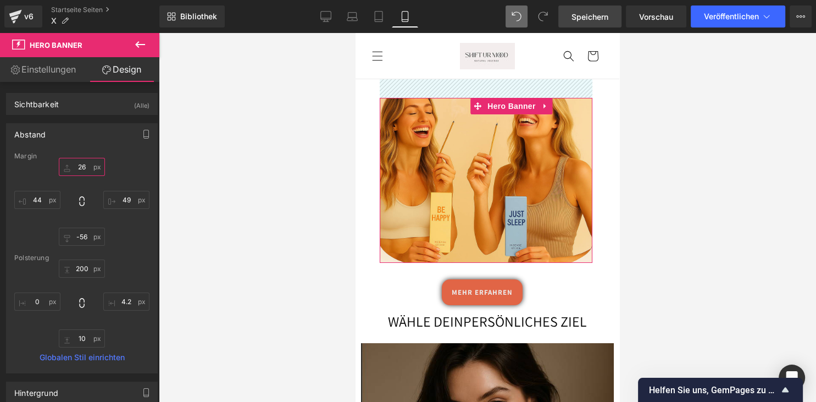
type input "23"
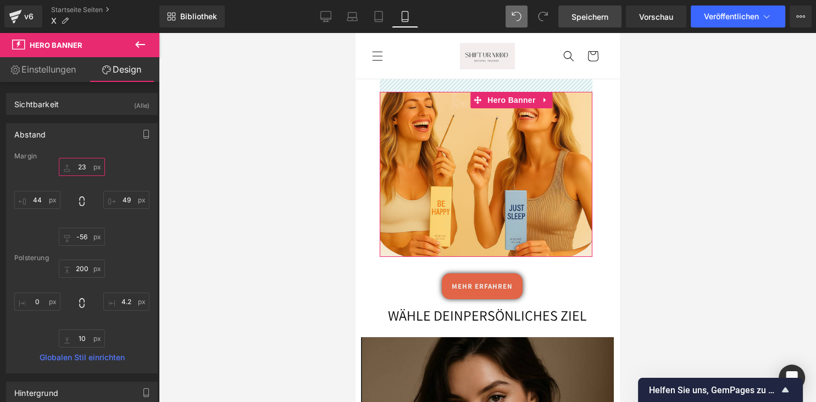
drag, startPoint x: 85, startPoint y: 167, endPoint x: 84, endPoint y: 158, distance: 9.4
click at [84, 158] on input "23" at bounding box center [82, 167] width 46 height 18
drag, startPoint x: 85, startPoint y: 256, endPoint x: 86, endPoint y: 265, distance: 8.9
click at [85, 261] on div "Margin 23px 23 49px 49 -56px -56 44px 44 Polsterung 200px 200 4.2px 4.2 10px 10…" at bounding box center [82, 262] width 151 height 220
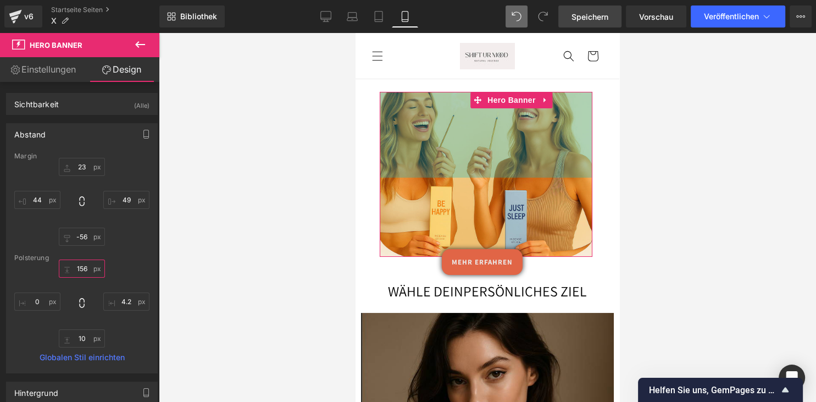
type input "171"
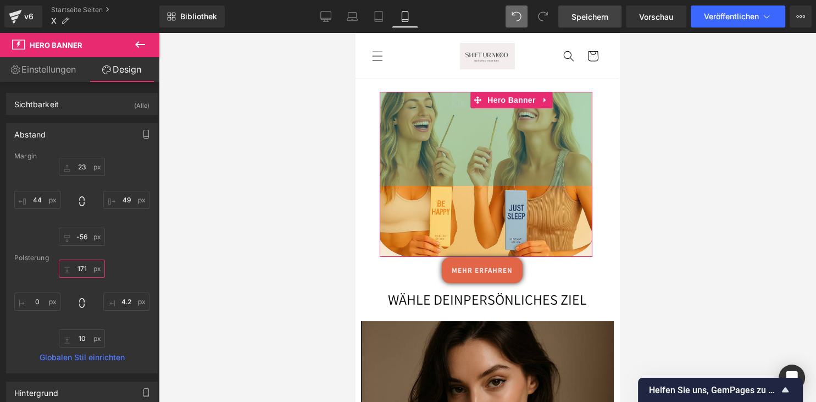
click at [88, 271] on input "171" at bounding box center [82, 268] width 46 height 18
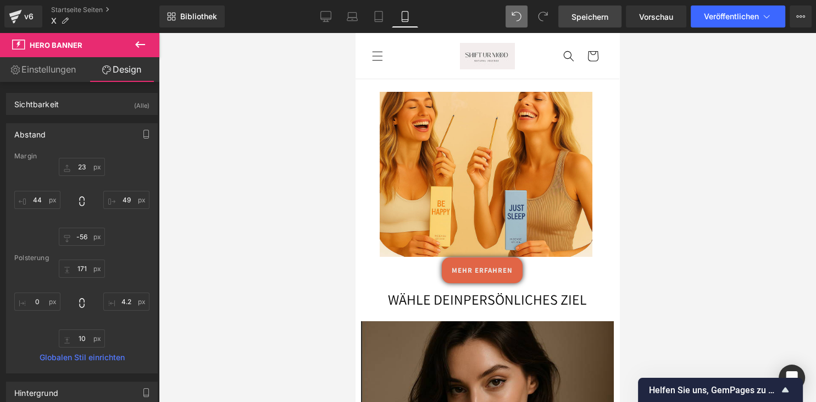
click at [513, 16] on icon at bounding box center [517, 17] width 10 height 10
type input "23"
type input "49"
type input "-56"
type input "44"
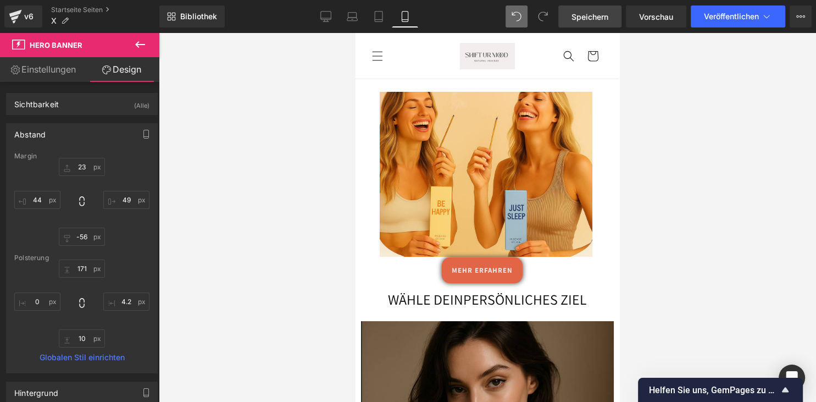
type input "200"
type input "4.2"
type input "10"
type input "0"
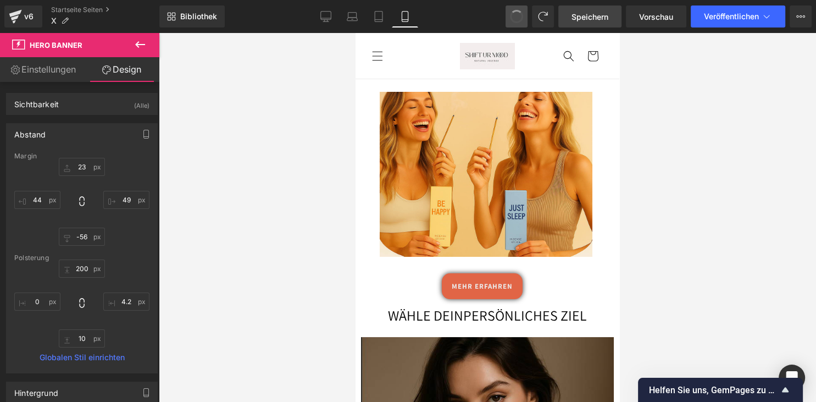
type input "0"
type input "49"
type input "-56"
type input "44"
type input "200"
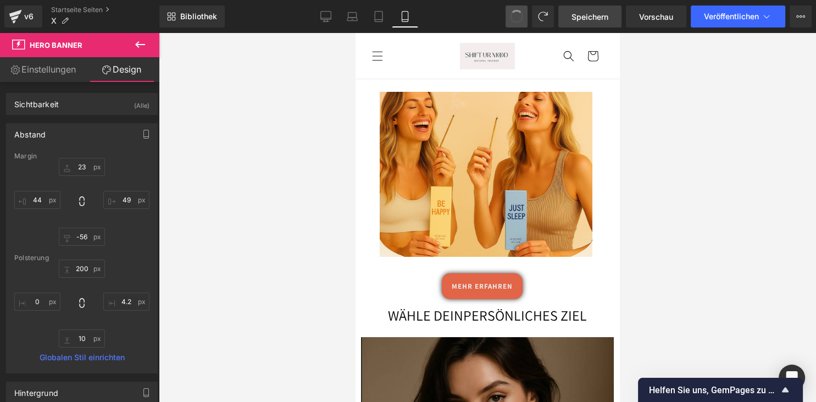
type input "4.2"
type input "10"
type input "0"
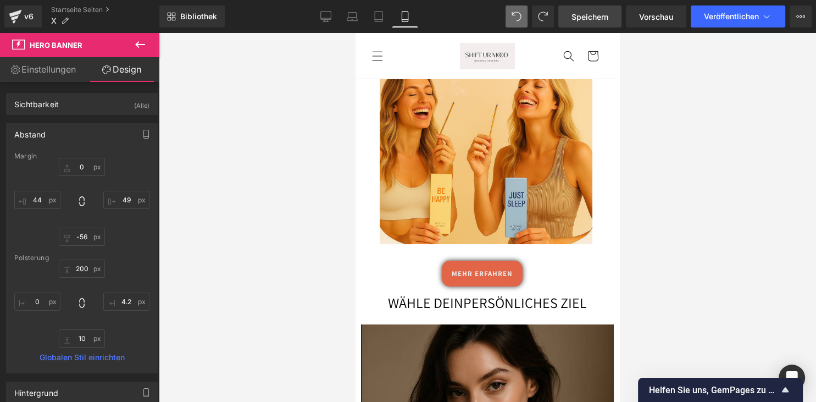
type input "0"
type input "49"
type input "0"
type input "44"
type input "200"
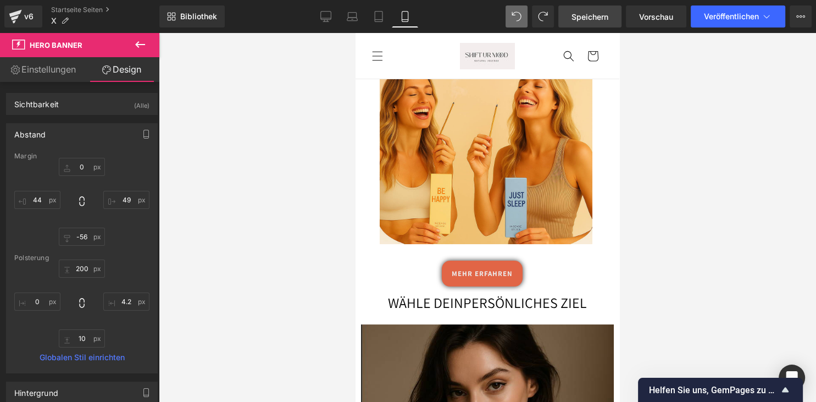
type input "4.2"
type input "10"
type input "0"
type input "49"
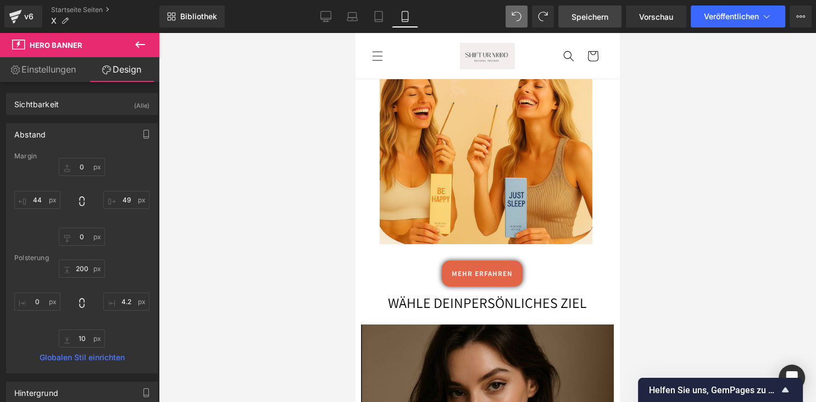
type input "0"
type input "200"
type input "4.2"
type input "10"
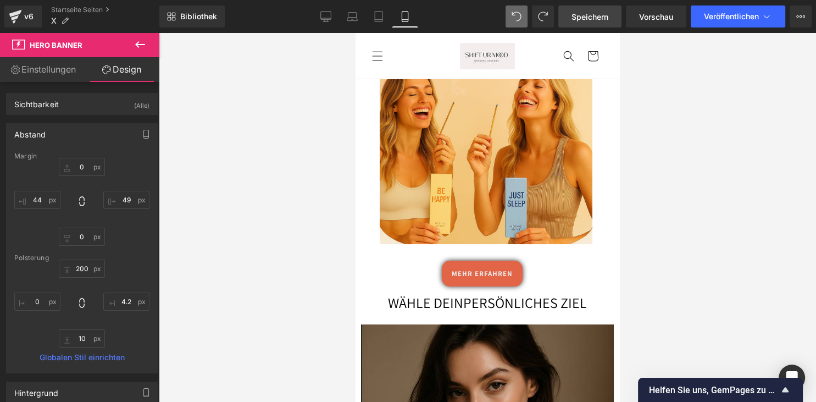
type input "0"
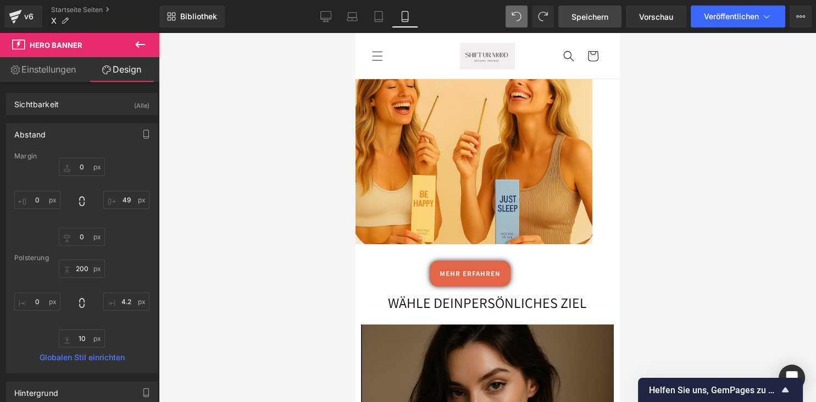
type input "0"
type input "200"
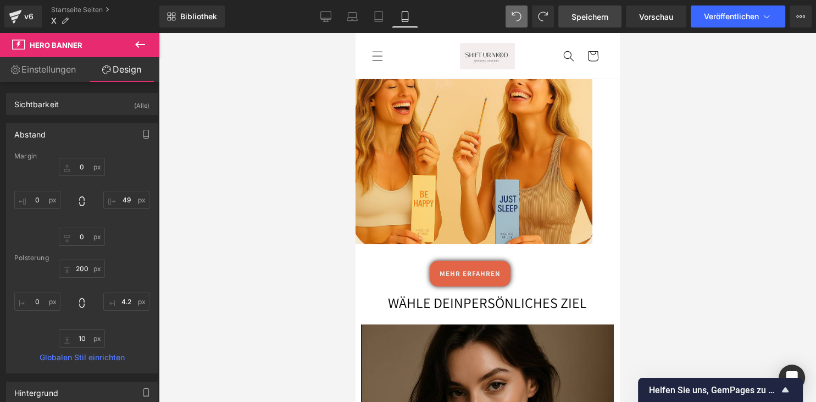
type input "4.2"
type input "10"
type input "0"
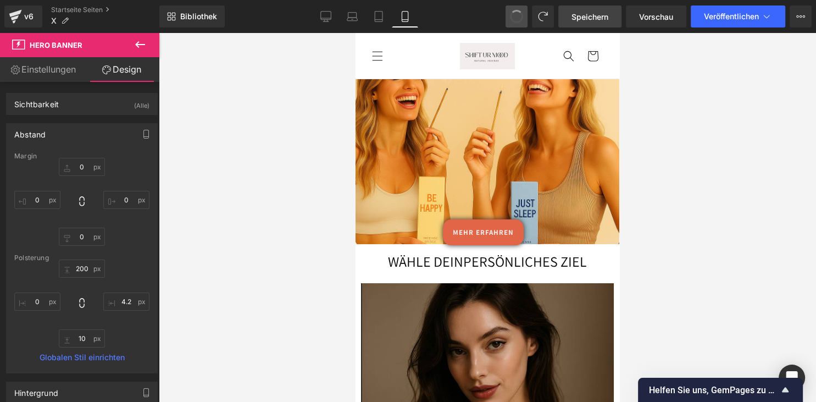
type input "0"
type input "125"
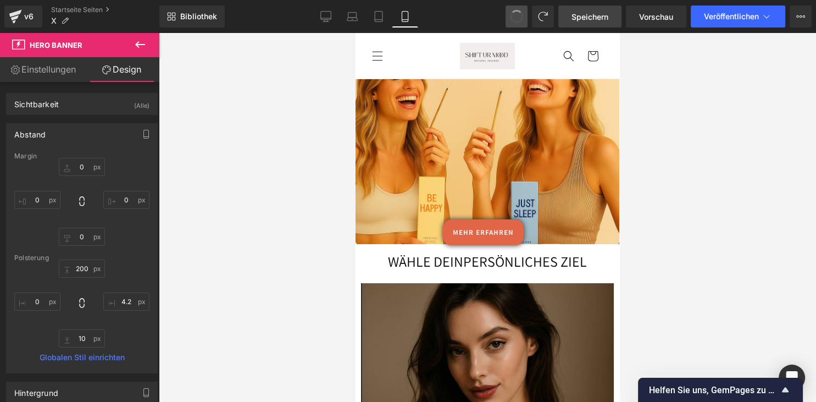
type input "4.2"
type input "10"
type input "0"
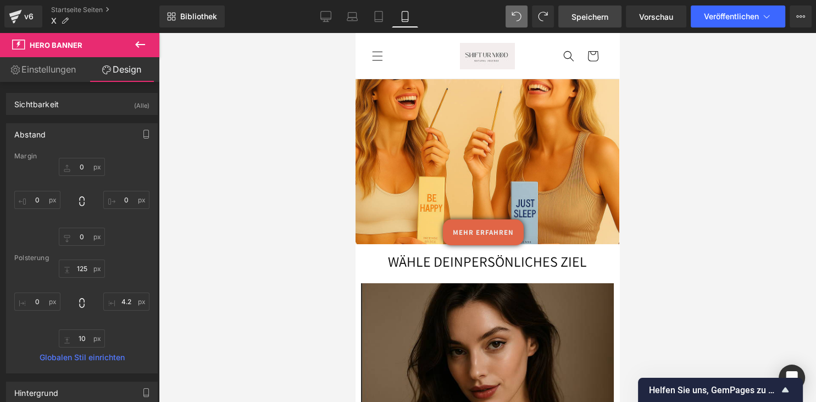
type input "20"
type input "0"
type input "125"
type input "4.2"
type input "10"
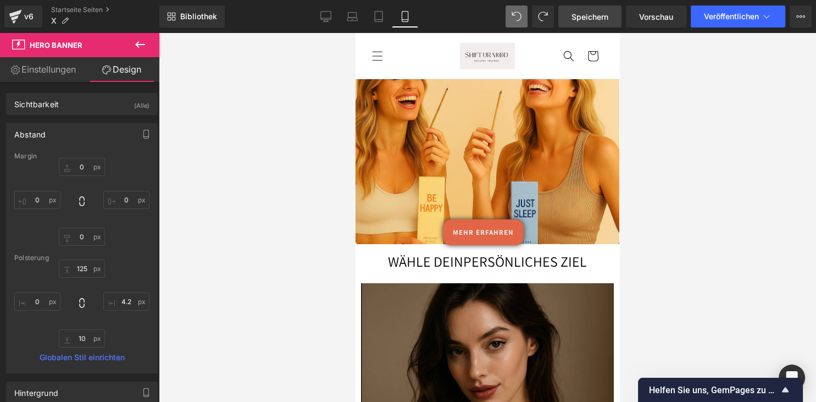
type input "0"
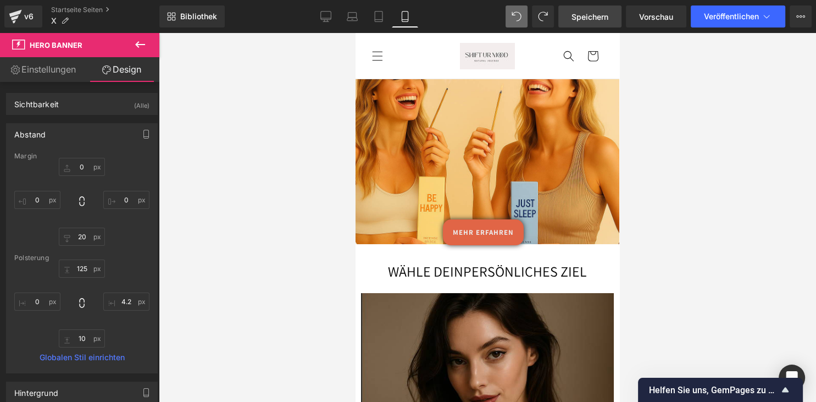
type input "0"
type input "20"
type input "31"
type input "125"
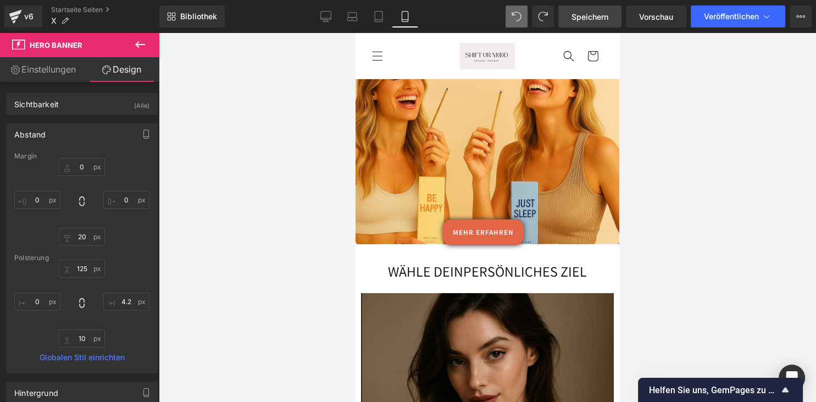
type input "4.2"
type input "10"
type input "0"
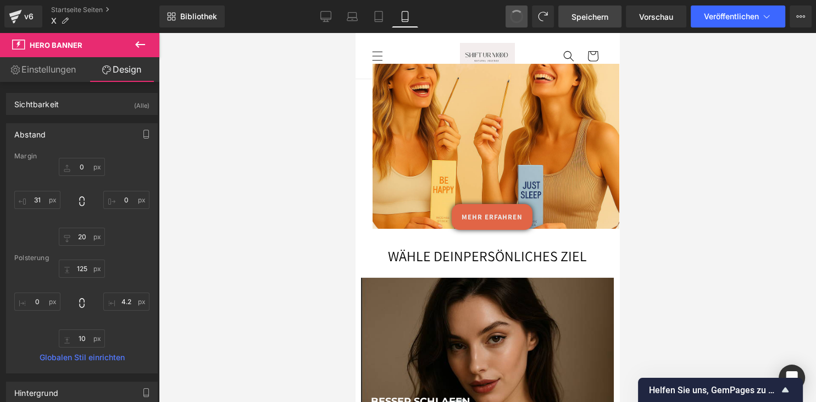
type input "-28"
type input "0"
type input "20"
type input "31"
type input "125"
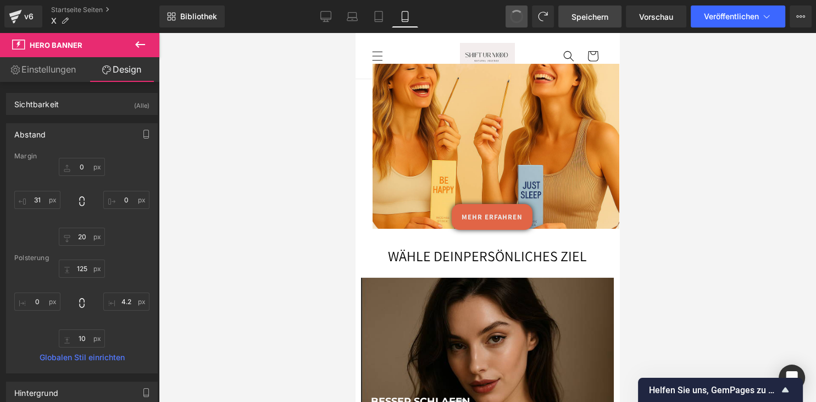
type input "4.2"
type input "10"
type input "0"
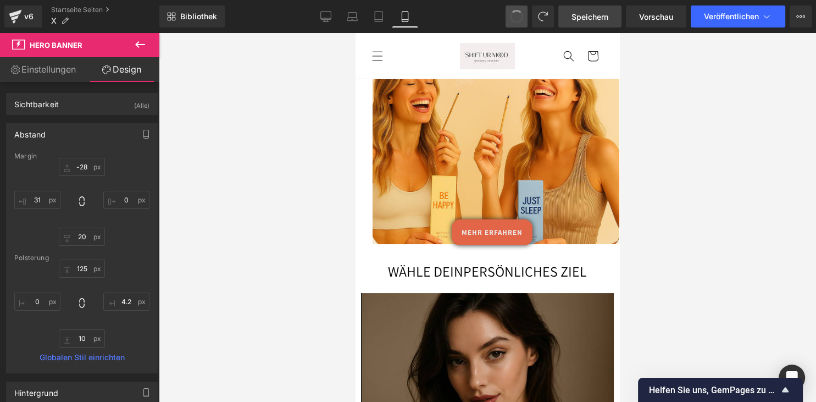
type input "0"
type input "20"
type input "31"
type input "125"
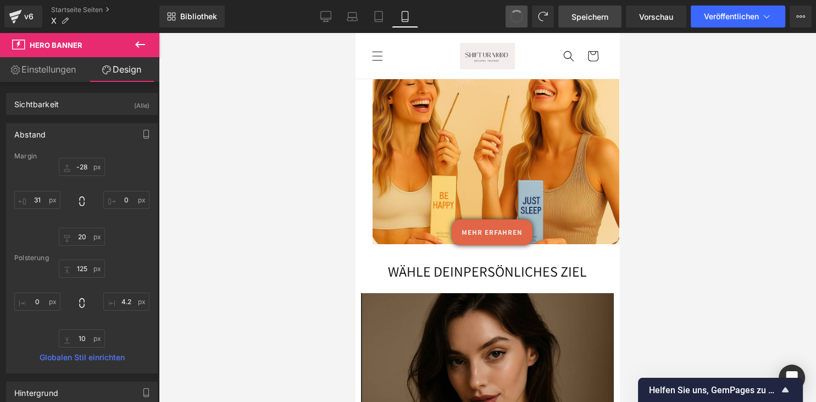
type input "4.2"
type input "10"
type input "0"
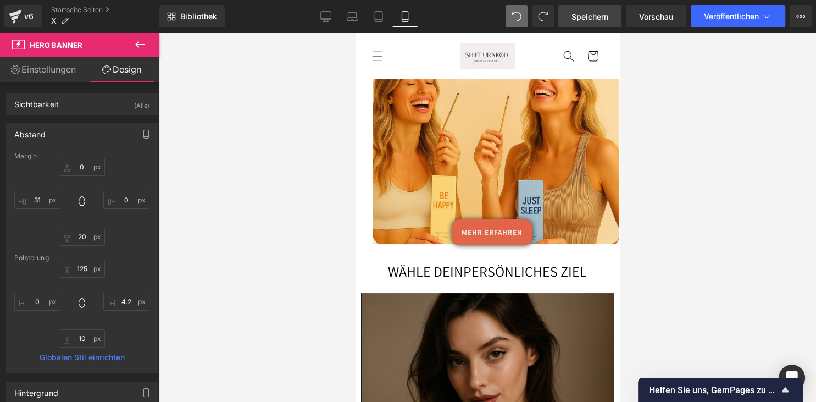
type input "20"
type input "0"
type input "125"
type input "4.2"
type input "10"
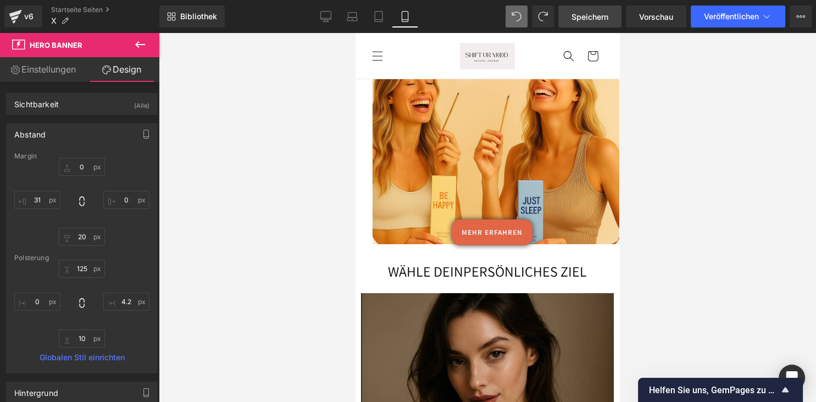
type input "0"
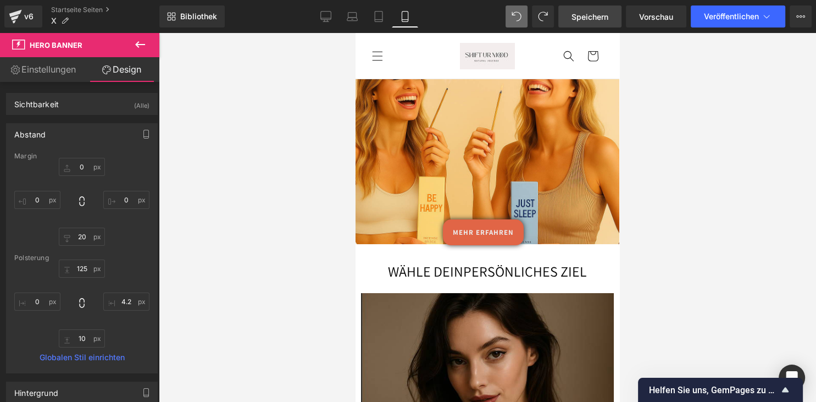
type input "0"
type input "20"
type input "0"
type input "125"
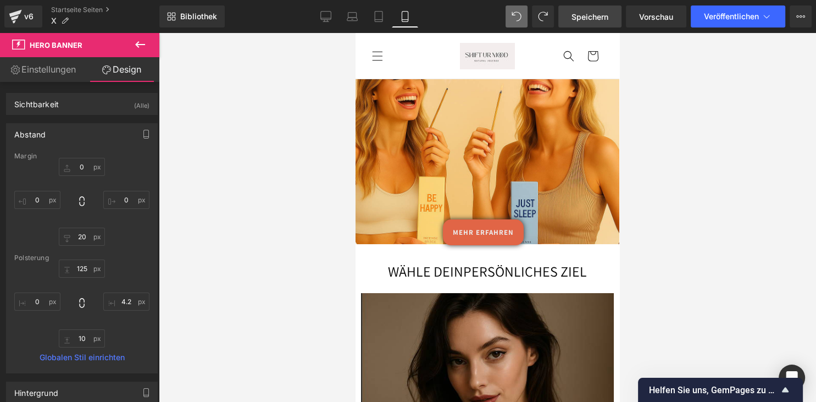
type input "4.2"
type input "10"
type input "0"
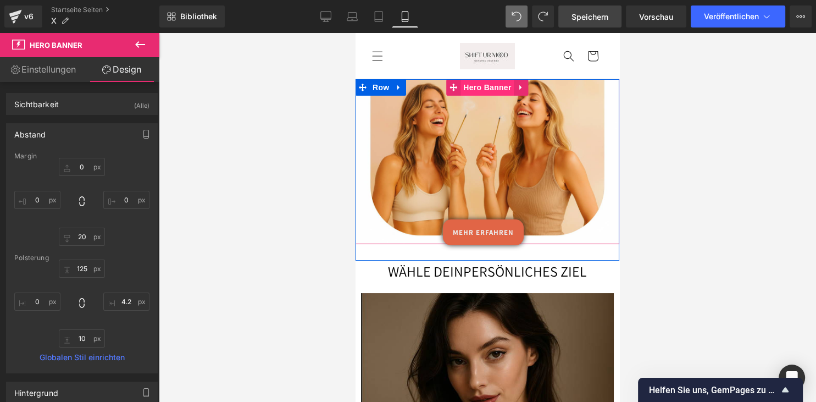
click at [493, 93] on span "Hero Banner" at bounding box center [486, 87] width 53 height 16
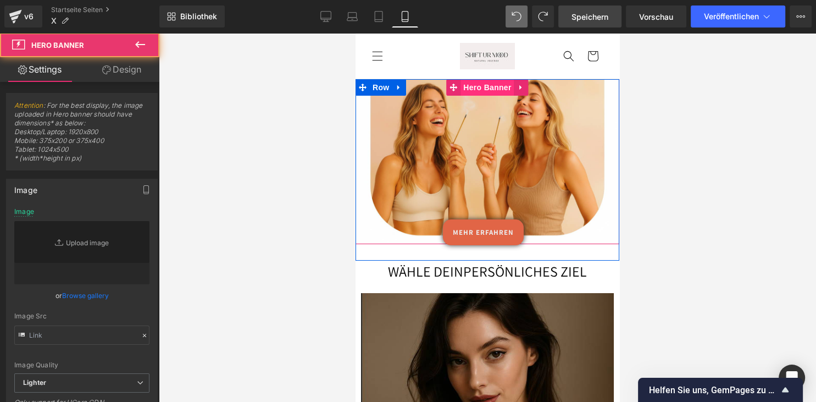
type input "https://ucarecdn.com/0f48c144-e73e-47ff-9cf9-f6865af3dd11/-/format/auto/-/previ…"
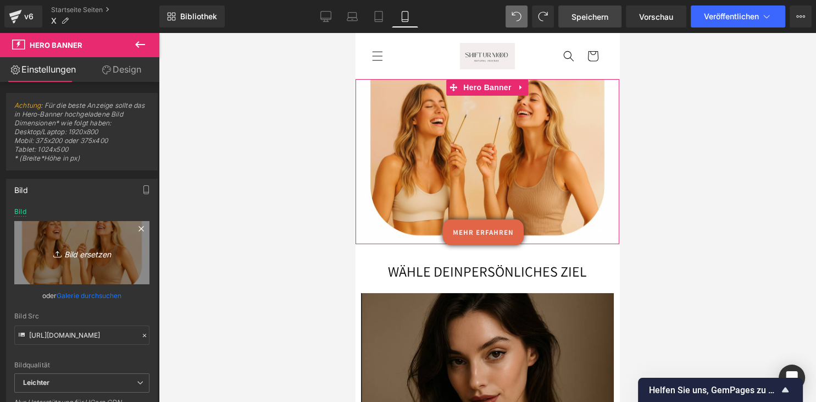
click at [101, 245] on link "Bild ersetzen" at bounding box center [81, 252] width 135 height 63
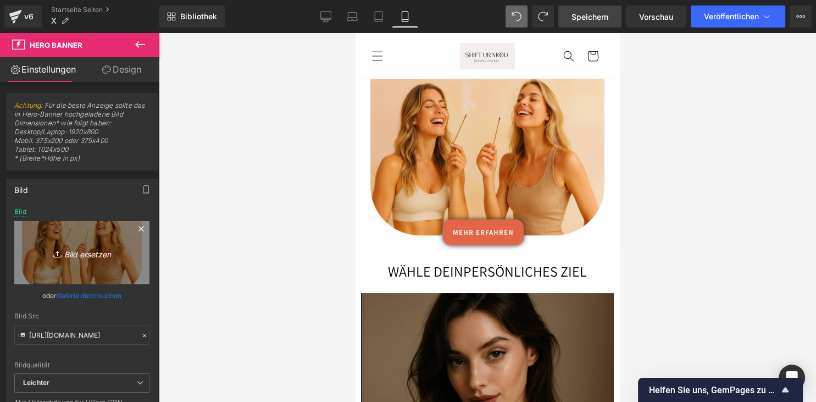
type input "C:\fakepath\banner_1024x683.png"
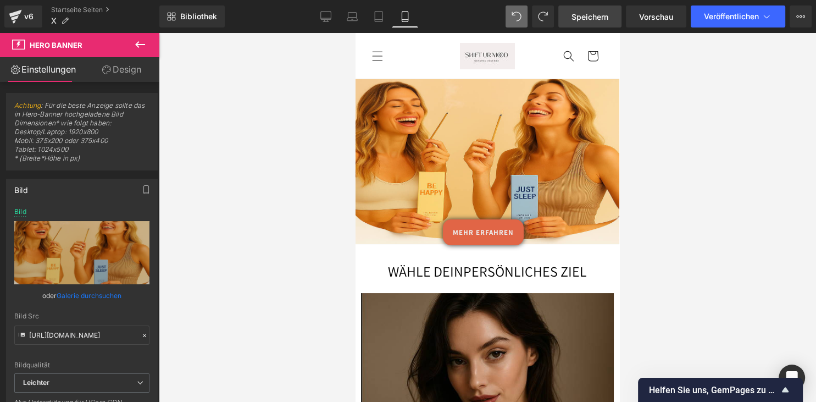
type input "https://ucarecdn.com/0f48c144-e73e-47ff-9cf9-f6865af3dd11/-/format/auto/-/previ…"
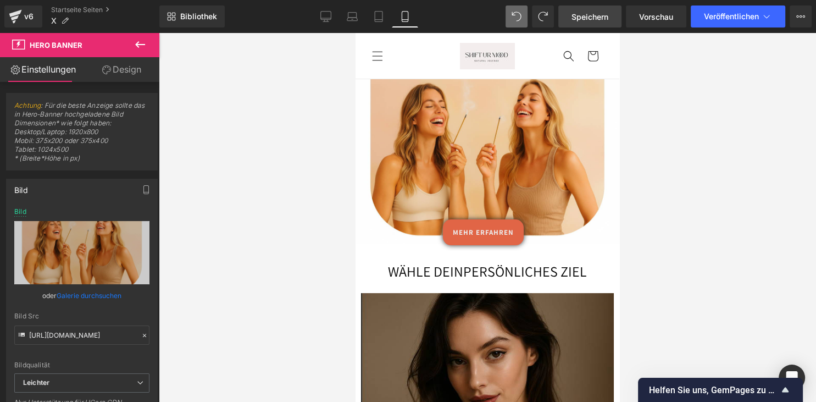
click at [596, 18] on span "Speichern" at bounding box center [590, 17] width 37 height 12
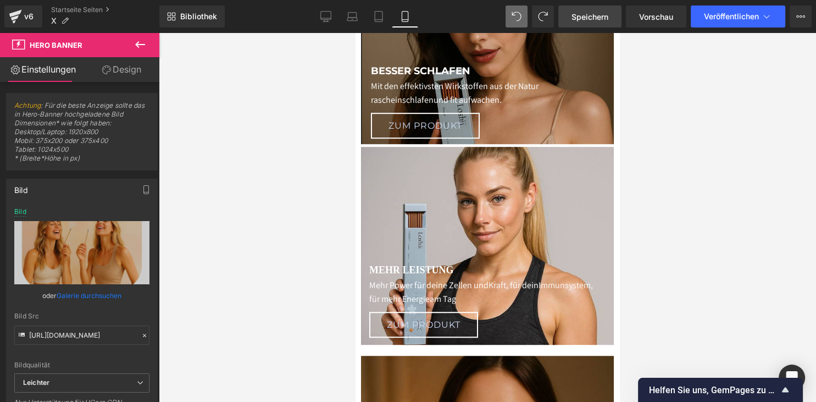
scroll to position [754, 0]
click at [70, 10] on link "Startseite Seiten" at bounding box center [105, 9] width 108 height 9
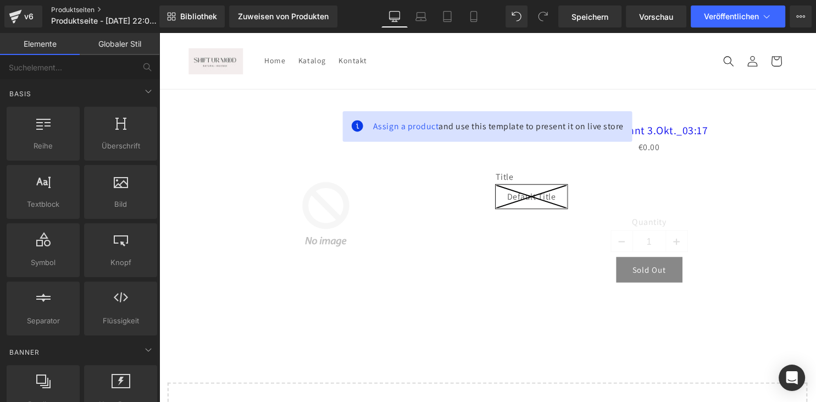
click at [84, 10] on link "Produktseiten" at bounding box center [114, 9] width 126 height 9
click at [809, 16] on button "Upgrade Plan View Live Page View with current Template Save Template to Library…" at bounding box center [801, 16] width 22 height 22
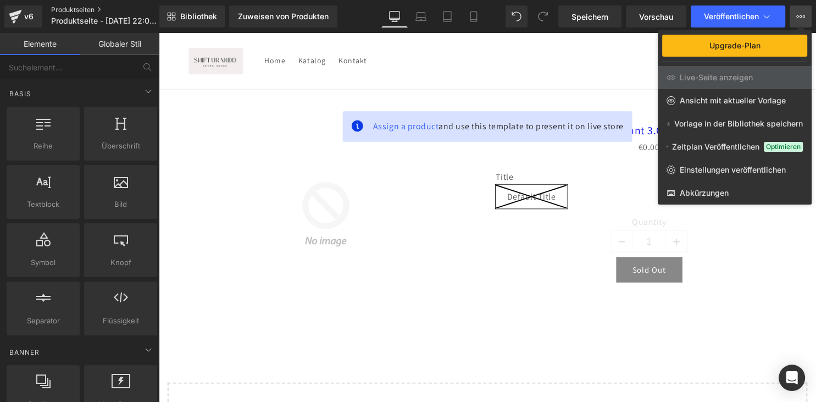
click at [90, 10] on link "Produktseiten" at bounding box center [114, 9] width 126 height 9
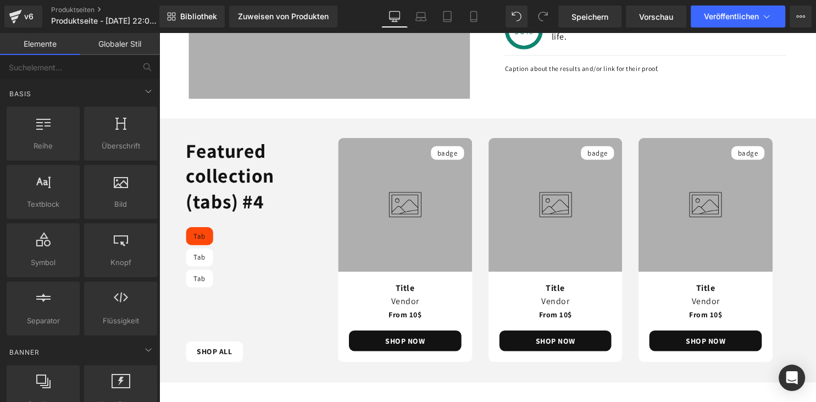
scroll to position [643, 0]
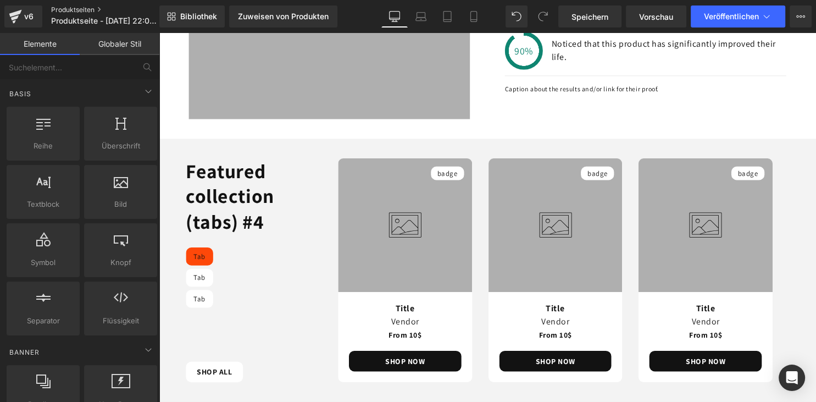
click at [93, 10] on link "Produktseiten" at bounding box center [114, 9] width 126 height 9
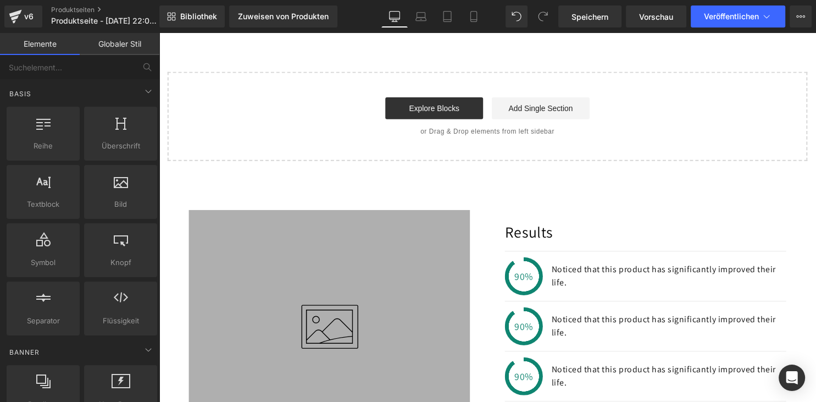
scroll to position [82, 0]
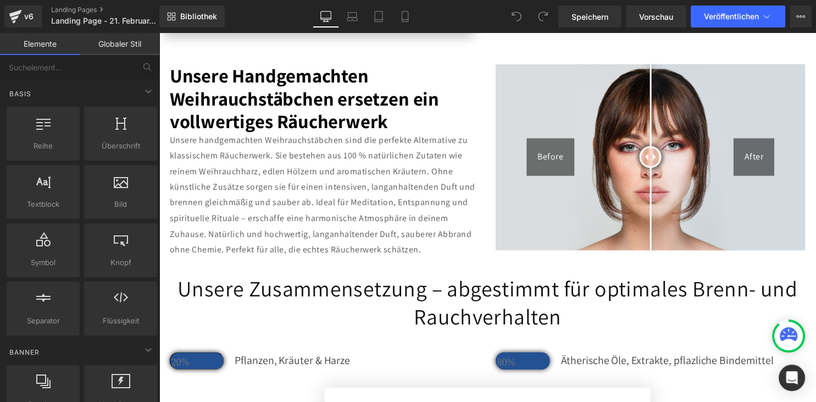
scroll to position [1624, 0]
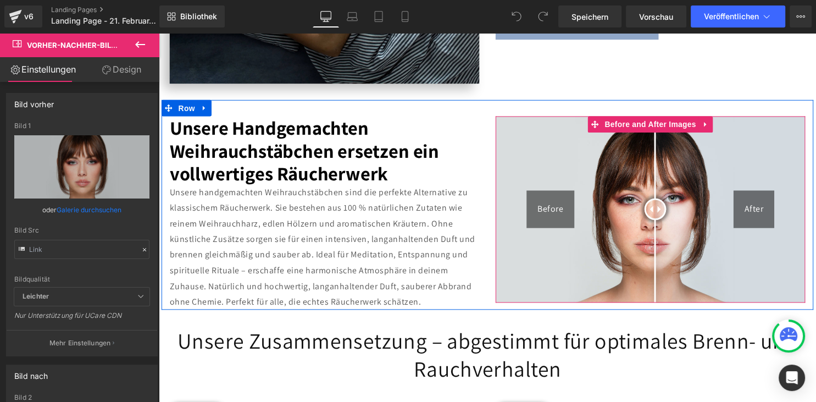
drag, startPoint x: 654, startPoint y: 239, endPoint x: 661, endPoint y: 244, distance: 8.2
click at [661, 222] on div at bounding box center [661, 211] width 22 height 22
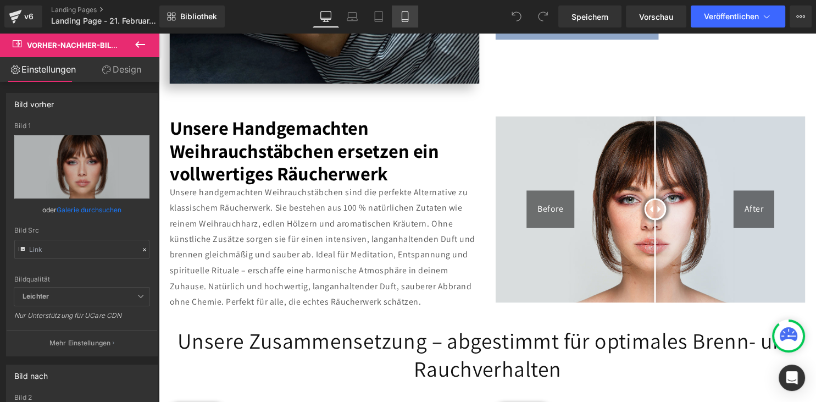
click at [396, 16] on link "Mobile" at bounding box center [405, 16] width 26 height 22
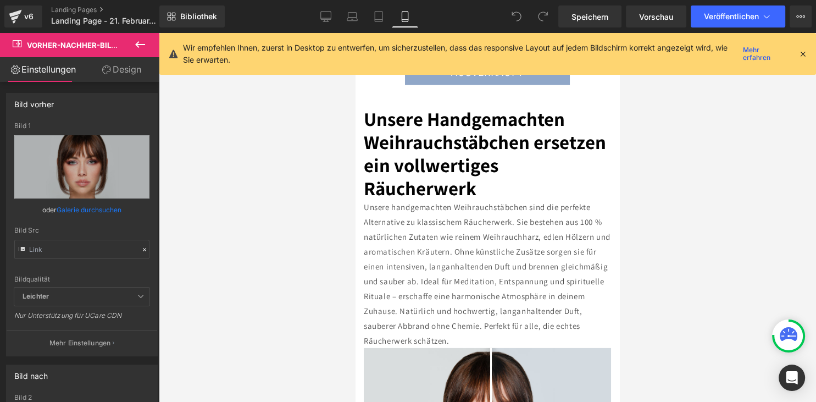
scroll to position [2274, 0]
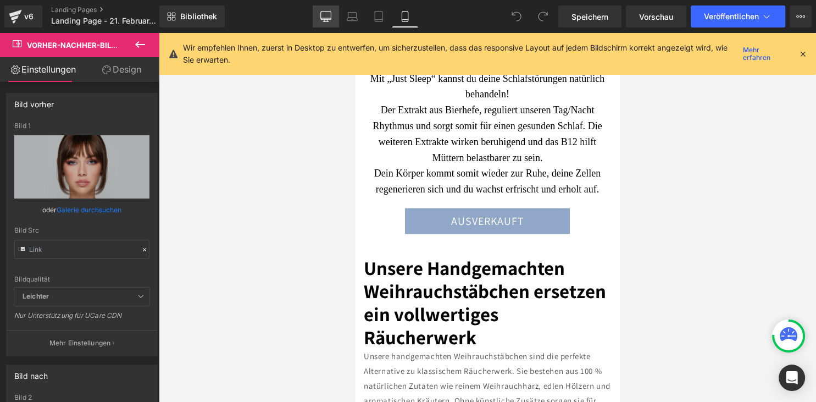
click at [320, 26] on link "Desktop" at bounding box center [326, 16] width 26 height 22
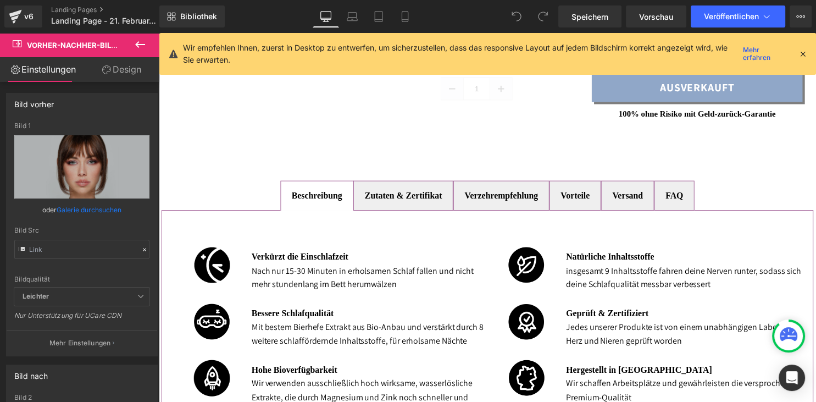
scroll to position [406, 0]
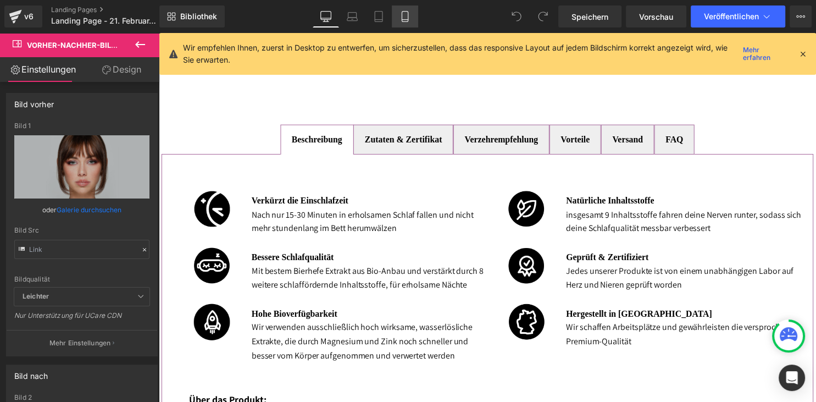
click at [404, 21] on icon at bounding box center [405, 16] width 11 height 11
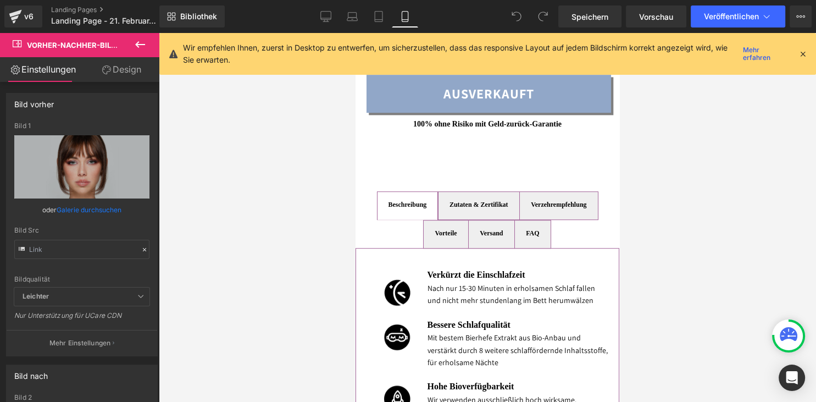
scroll to position [533, 0]
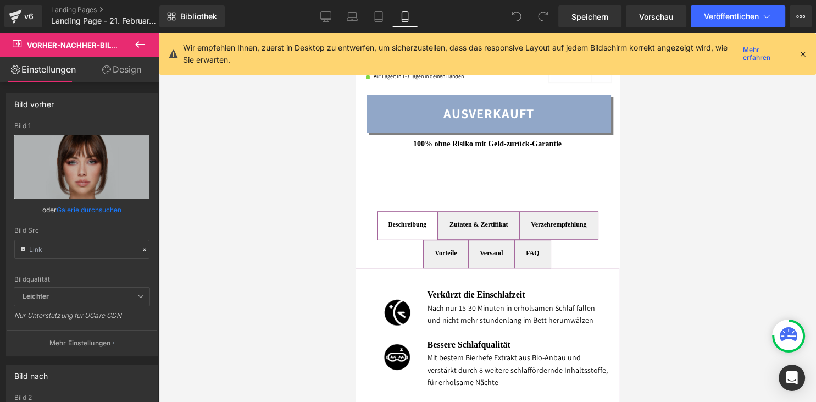
click at [454, 228] on b "Zutaten & Zertifikat" at bounding box center [479, 224] width 59 height 8
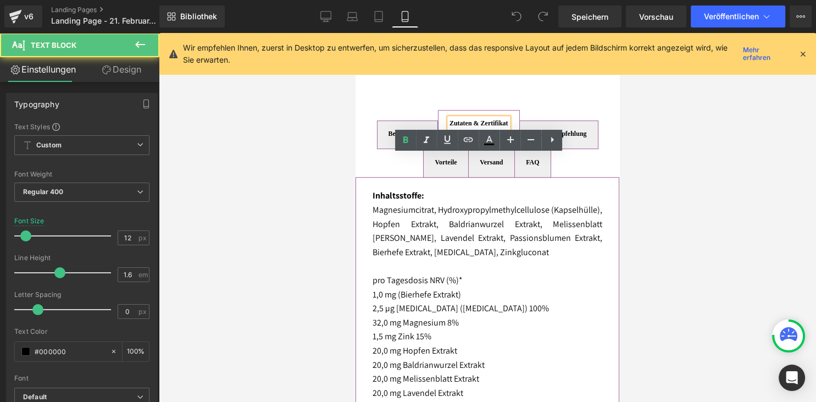
scroll to position [650, 0]
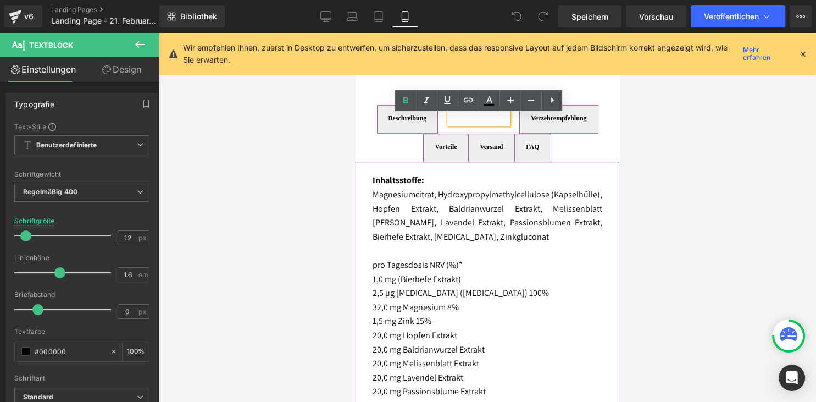
click at [549, 126] on span "Verzehrempfehlung Text Block" at bounding box center [558, 119] width 77 height 27
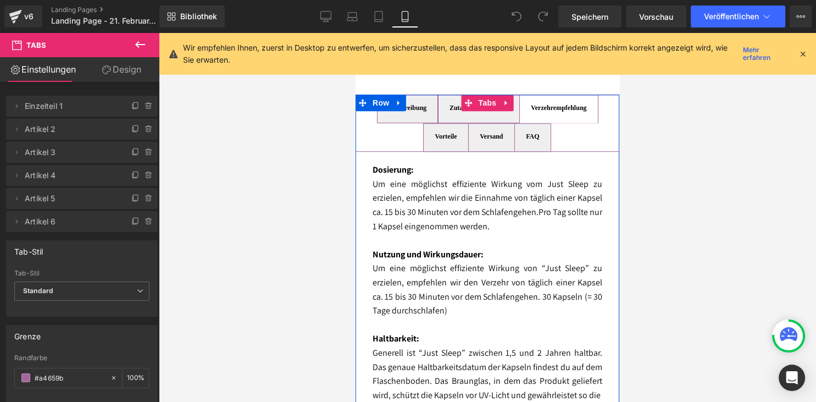
click at [419, 123] on span "Beschreibung Text Block" at bounding box center [408, 108] width 60 height 27
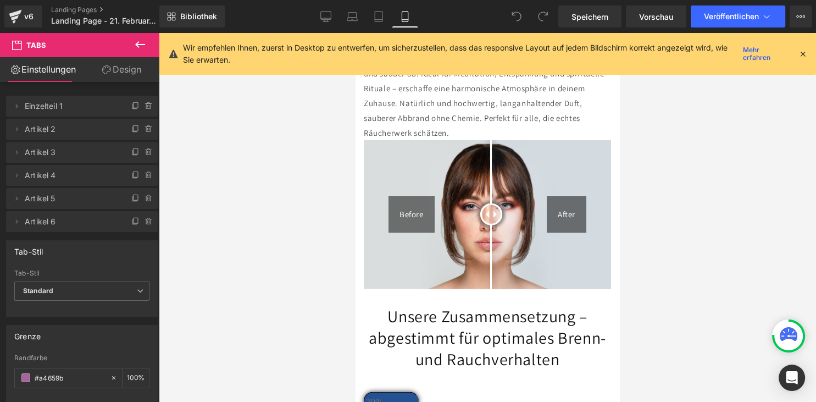
scroll to position [2681, 0]
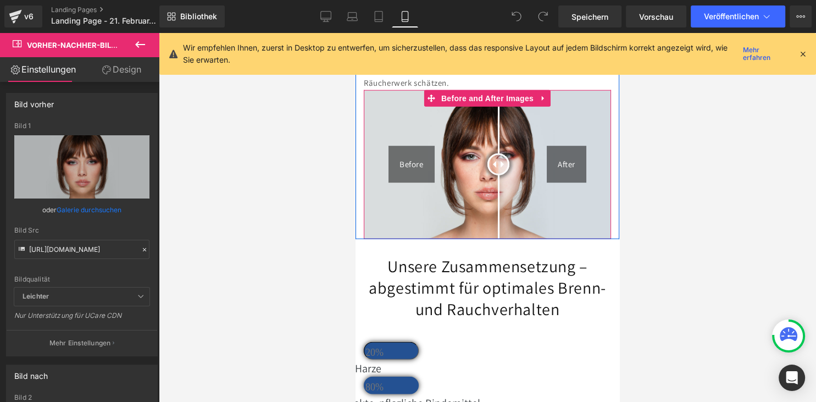
drag, startPoint x: 494, startPoint y: 218, endPoint x: 489, endPoint y: 219, distance: 5.6
click at [489, 175] on div at bounding box center [498, 164] width 22 height 22
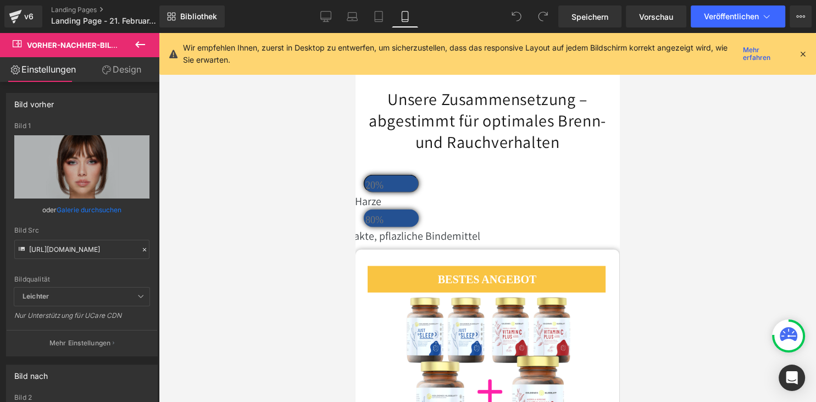
scroll to position [2854, 0]
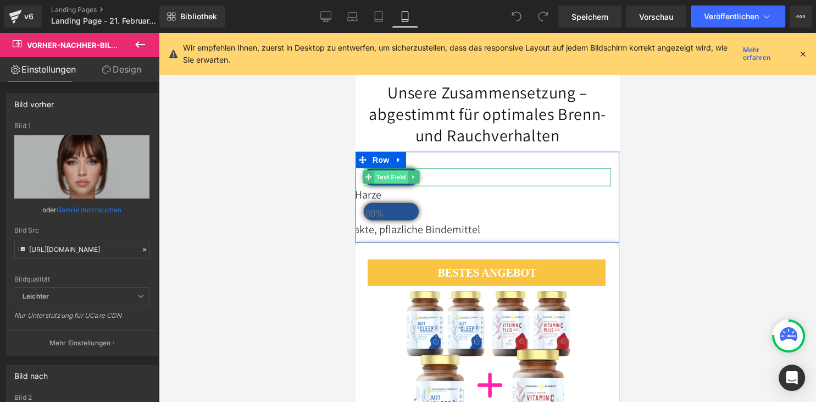
click at [389, 184] on span "Text Field" at bounding box center [391, 176] width 34 height 13
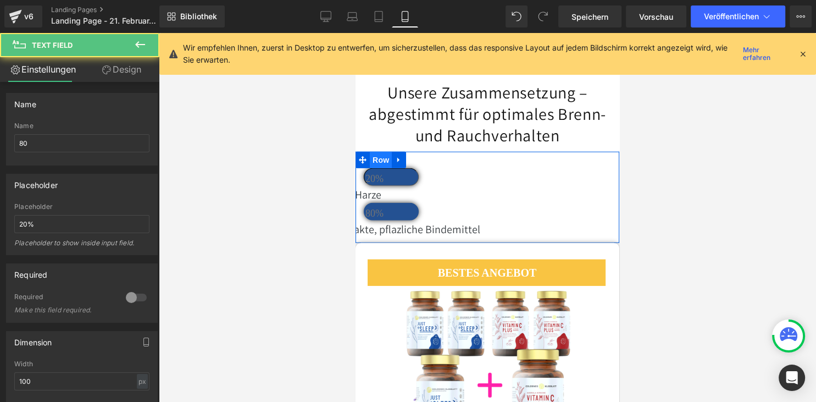
click at [385, 168] on span "Row" at bounding box center [381, 160] width 22 height 16
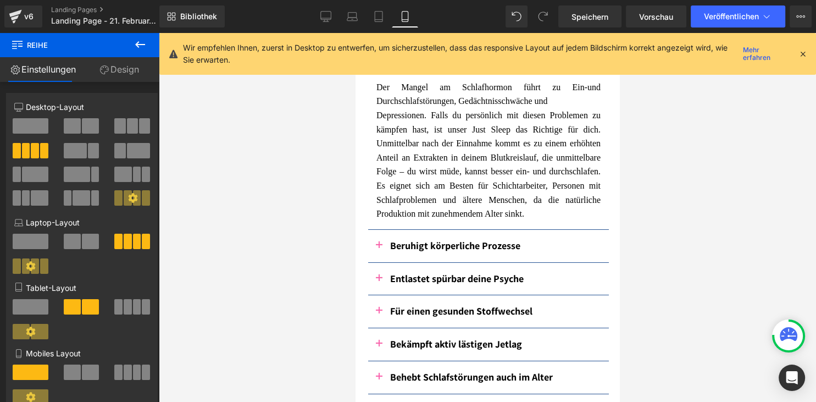
scroll to position [3435, 0]
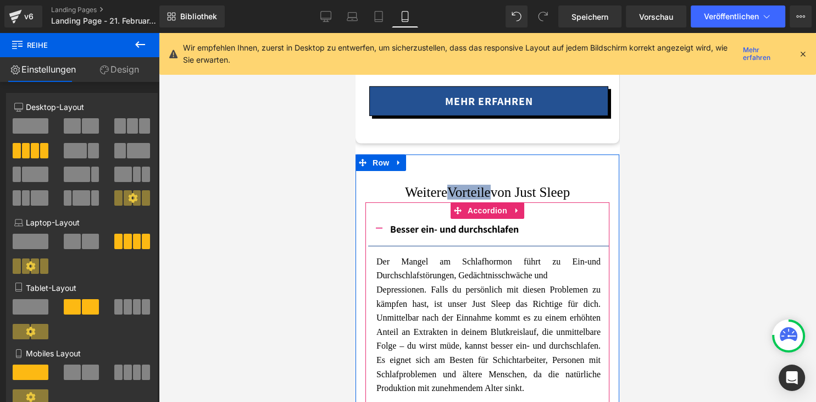
click at [384, 246] on button "button" at bounding box center [379, 229] width 22 height 32
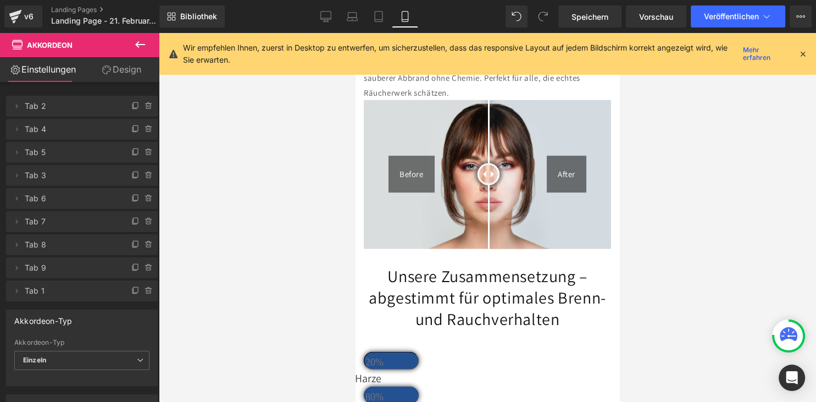
scroll to position [2650, 0]
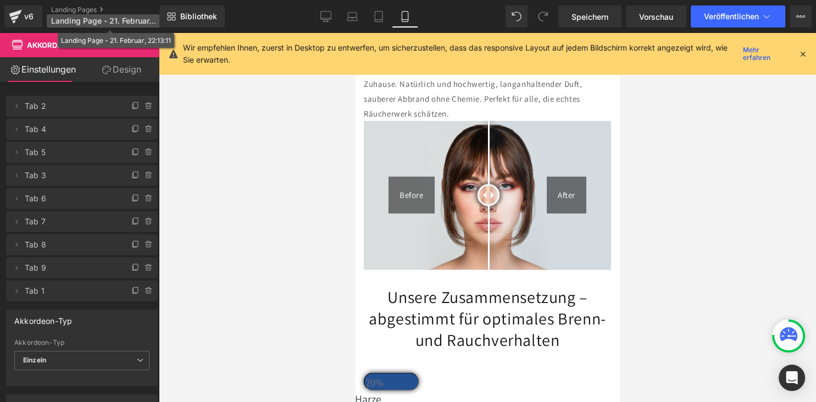
click at [102, 22] on span "Landing Page - 21. Februar, 22:13:11" at bounding box center [104, 20] width 106 height 9
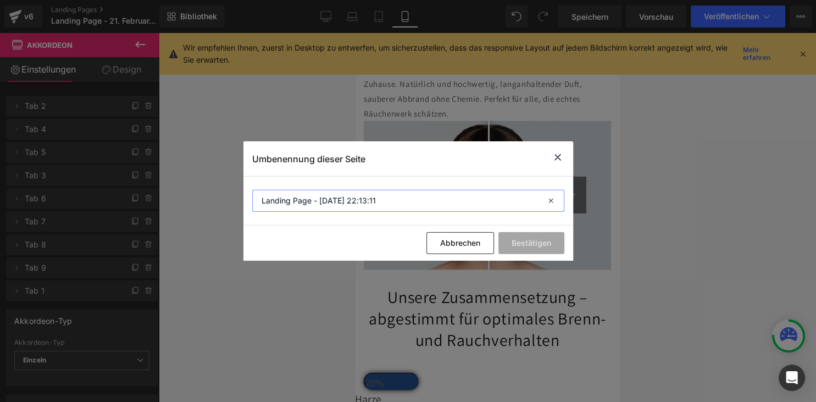
click at [400, 195] on input "Landing Page - Feb 21, 22:13:11" at bounding box center [408, 201] width 312 height 22
type input "Produktseite 1"
click at [538, 247] on button "Bestätigen" at bounding box center [531, 243] width 66 height 22
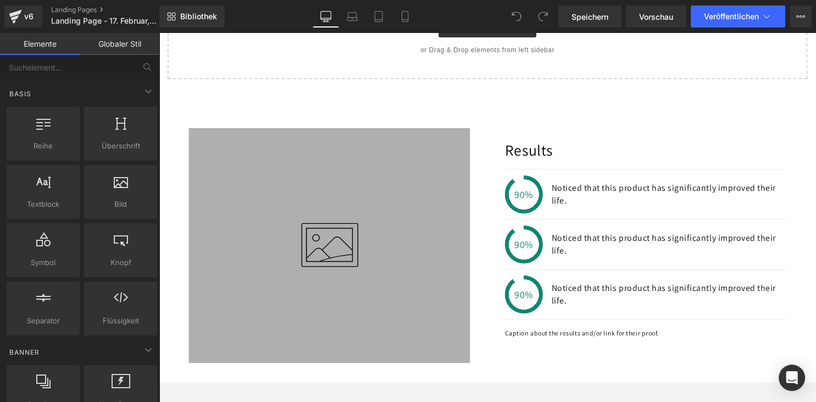
scroll to position [522, 0]
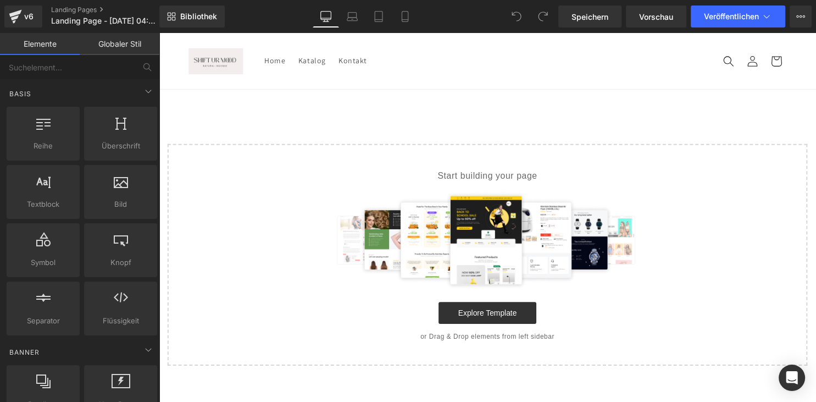
scroll to position [290, 0]
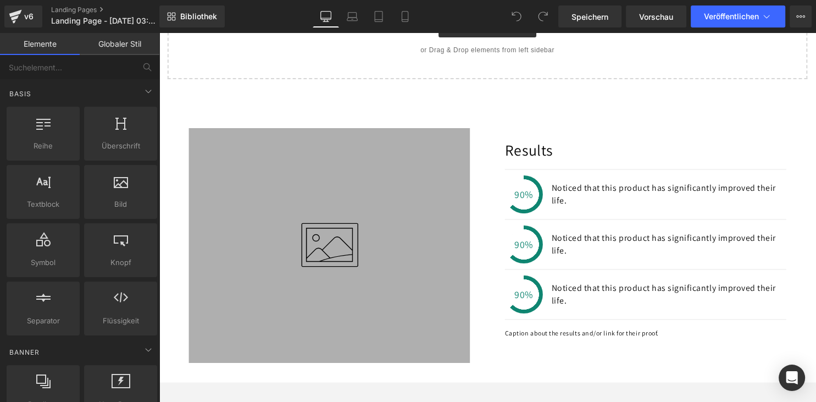
scroll to position [522, 0]
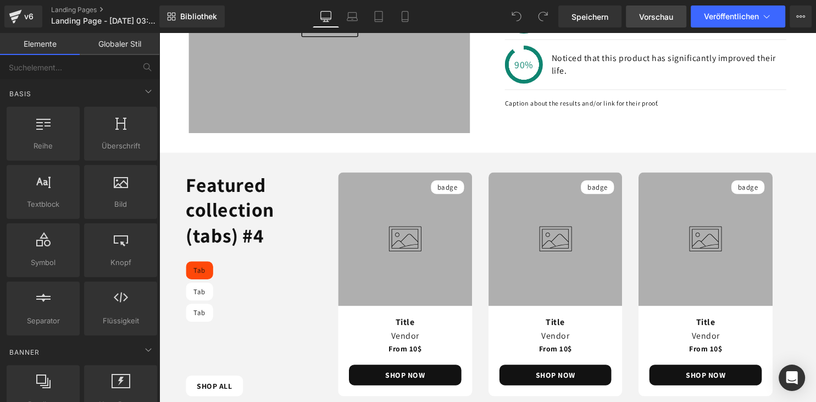
click at [657, 19] on span "Vorschau" at bounding box center [656, 17] width 34 height 12
click at [404, 14] on icon at bounding box center [405, 16] width 11 height 11
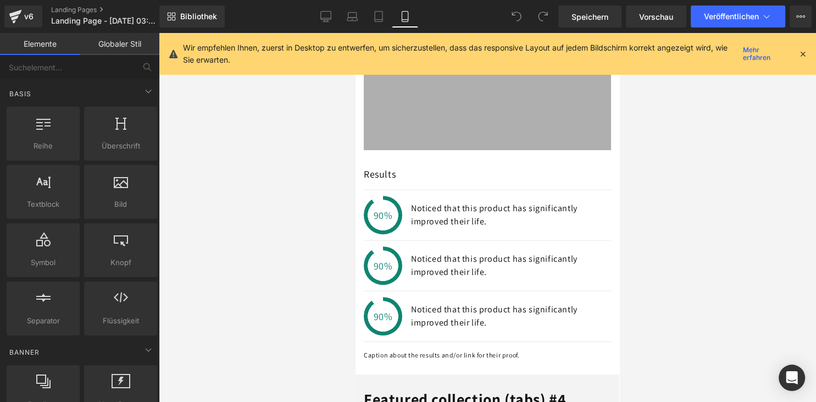
scroll to position [268, 0]
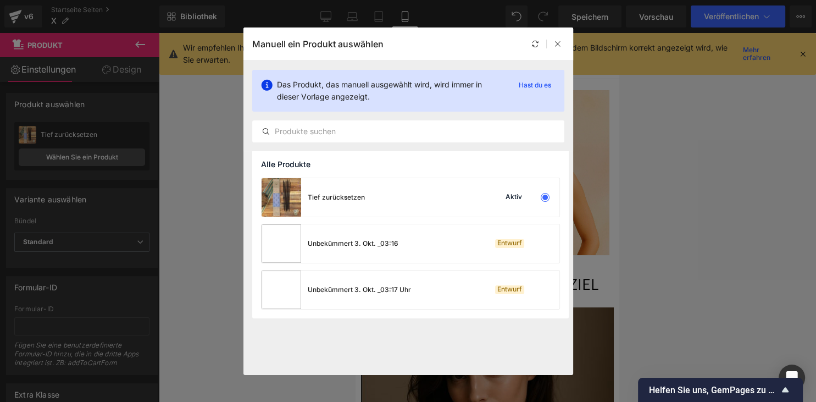
scroll to position [2016, 0]
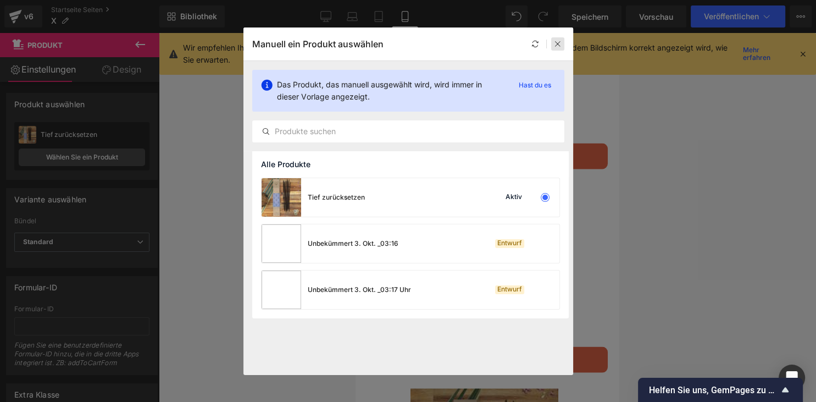
click at [551, 44] on div at bounding box center [557, 43] width 13 height 13
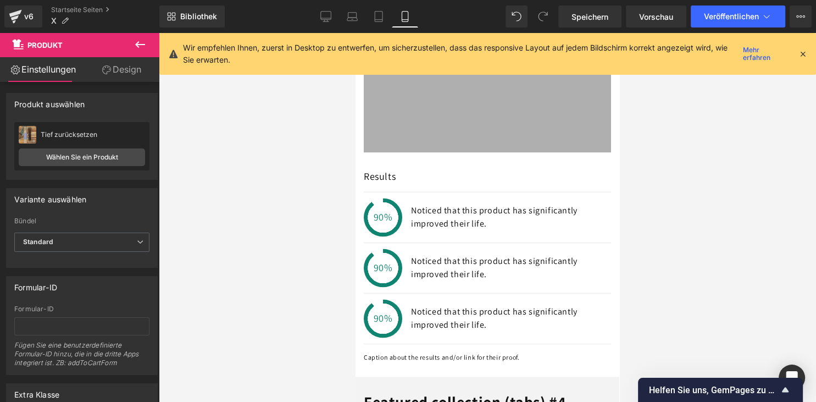
scroll to position [5846, 0]
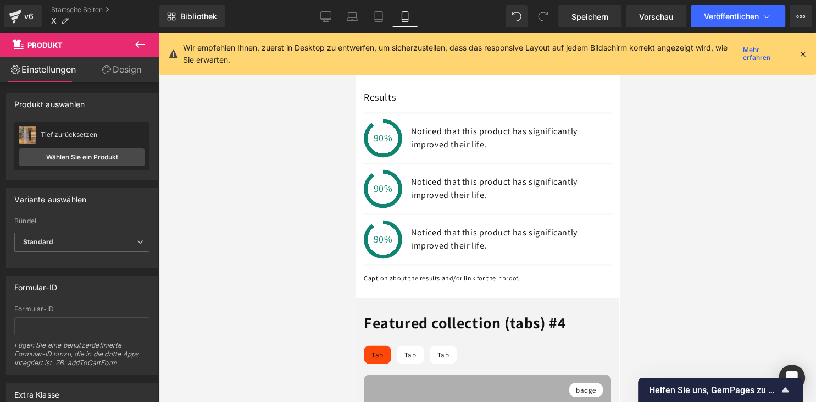
click at [521, 163] on div "90% Noticed that this product has significantly improved their life." at bounding box center [487, 137] width 247 height 51
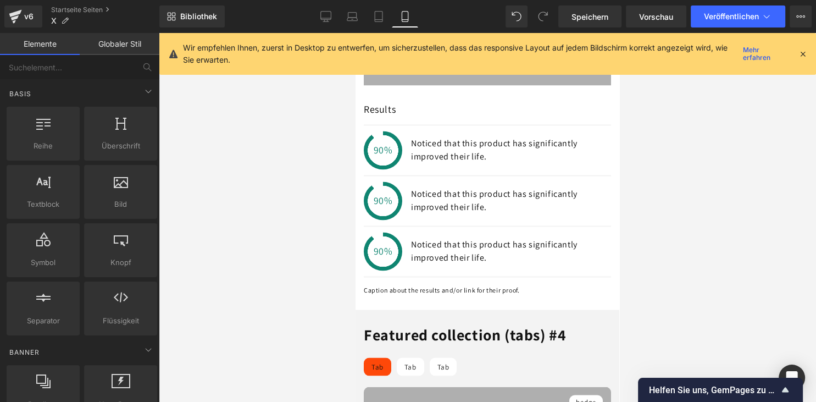
scroll to position [5614, 0]
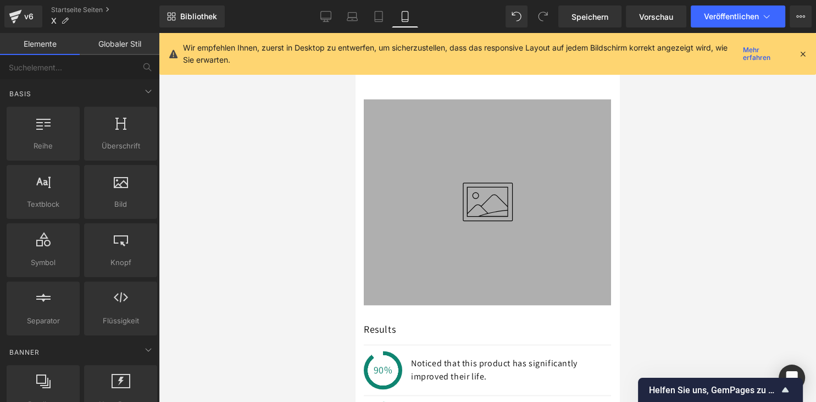
click at [457, 199] on icon at bounding box center [487, 202] width 247 height 206
click at [444, 178] on div at bounding box center [487, 195] width 247 height 219
